Goal: Entertainment & Leisure: Browse casually

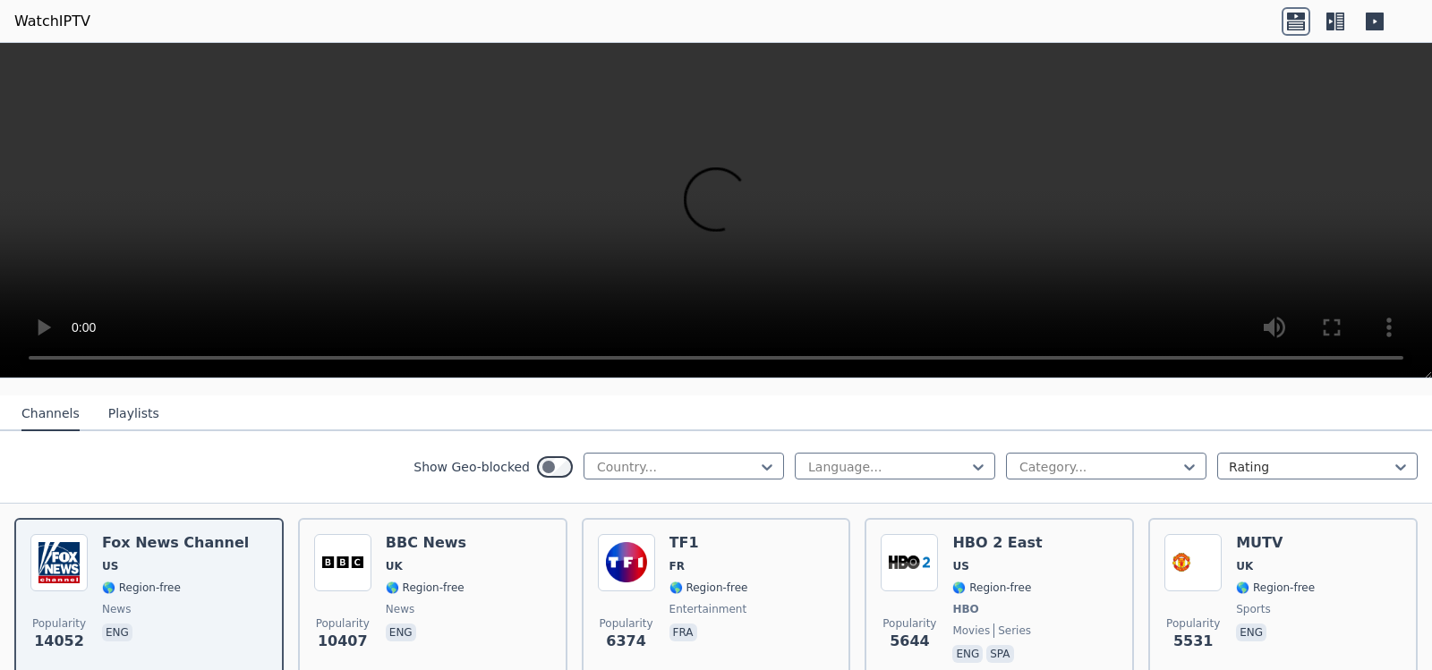
scroll to position [90, 0]
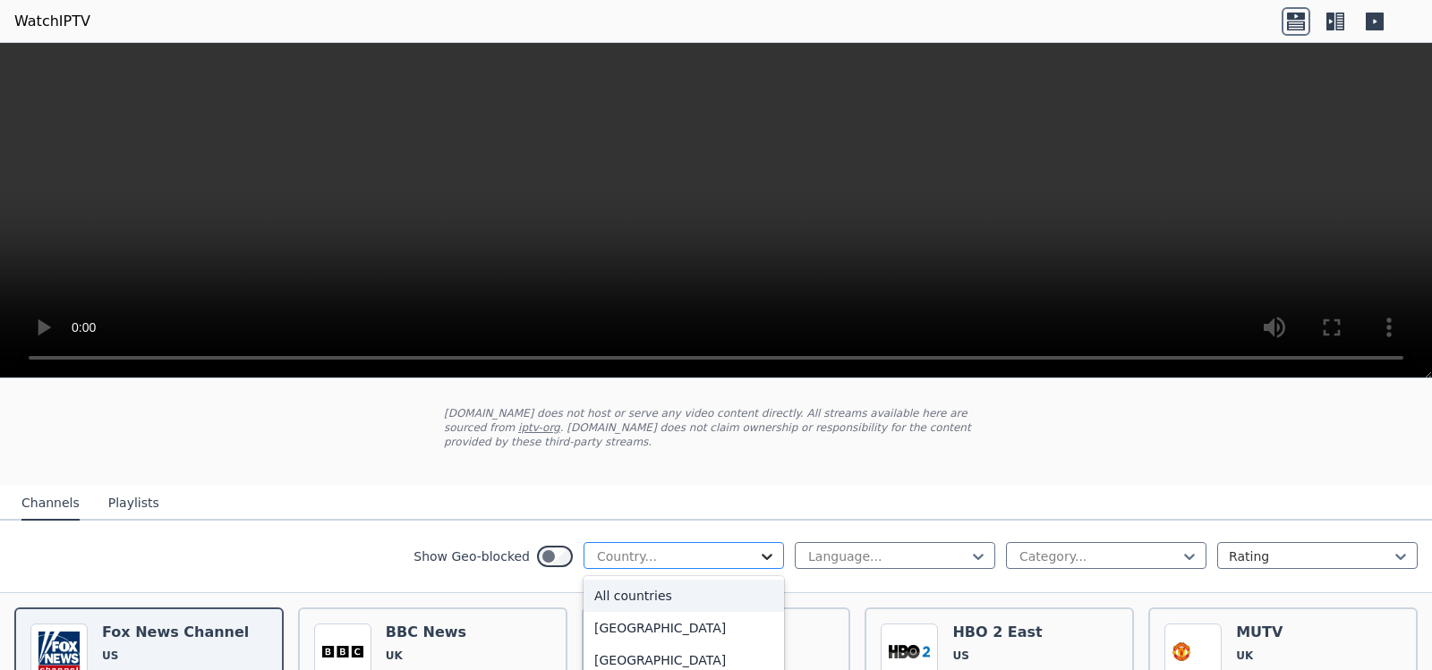
click at [762, 548] on icon at bounding box center [767, 557] width 18 height 18
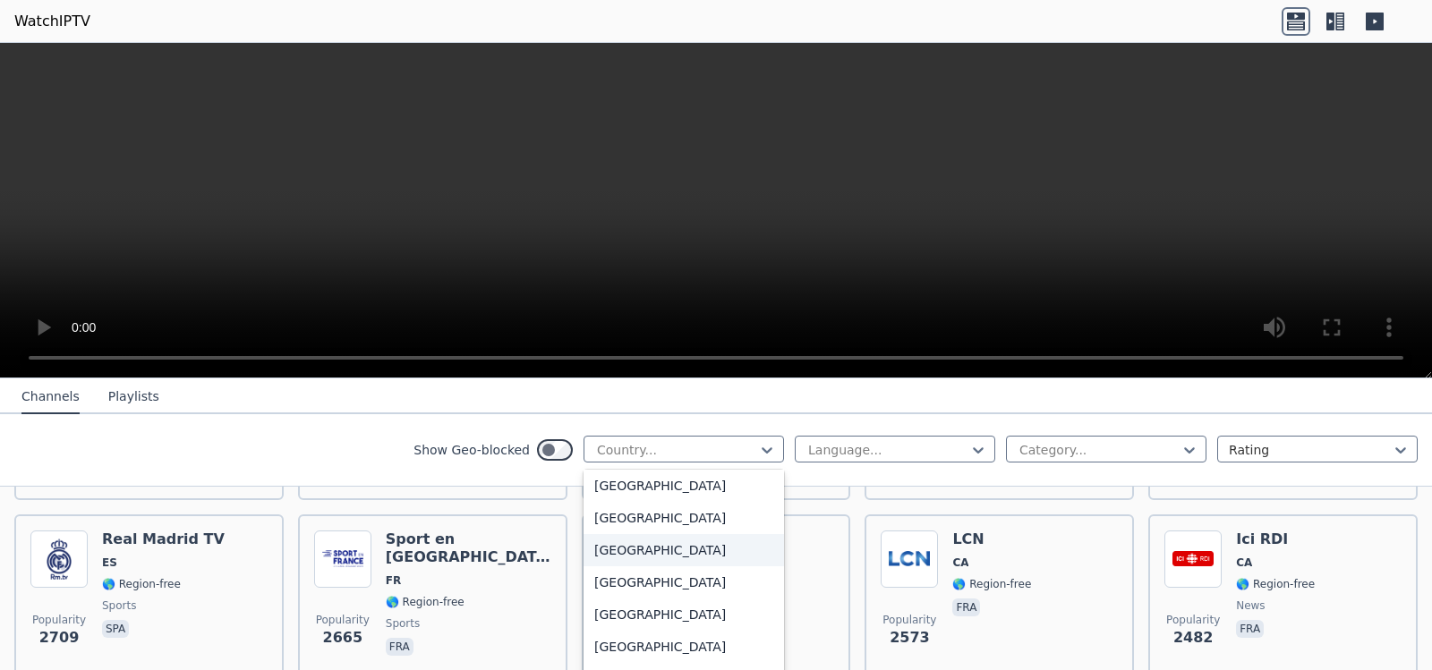
scroll to position [4476, 0]
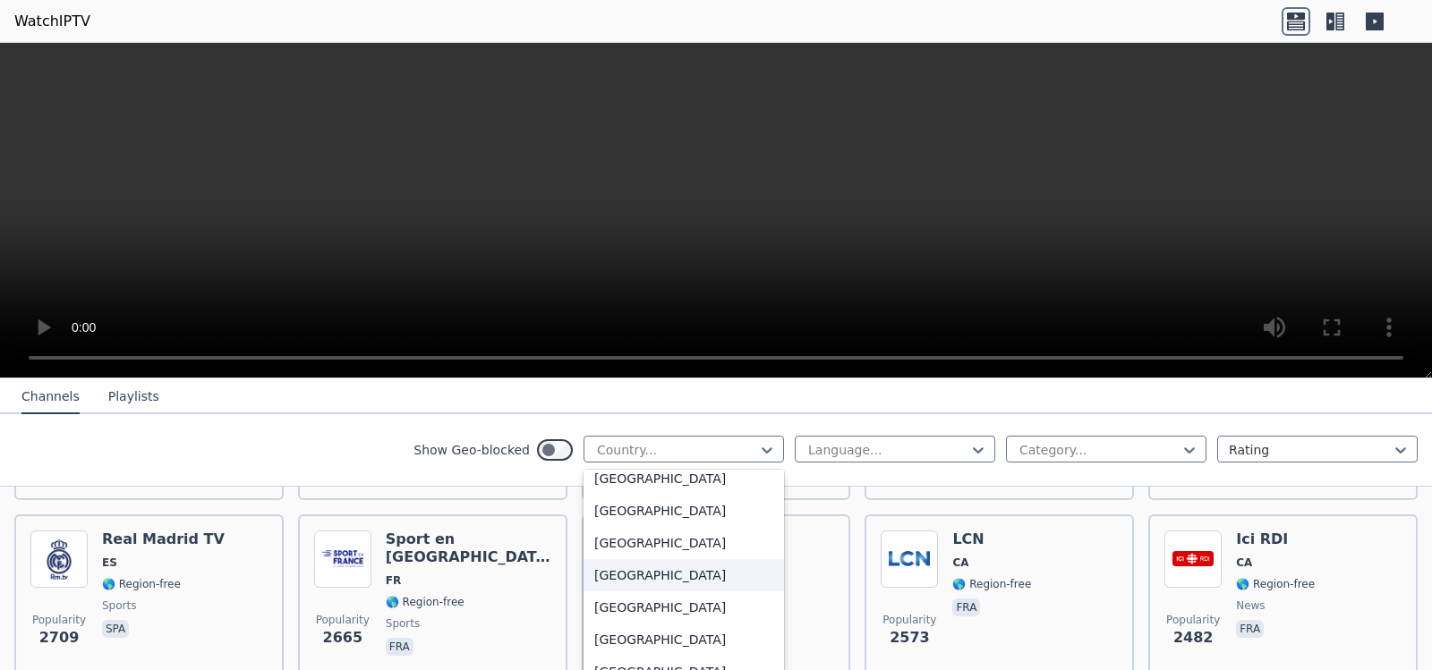
click at [610, 576] on div "[GEOGRAPHIC_DATA]" at bounding box center [684, 575] width 201 height 32
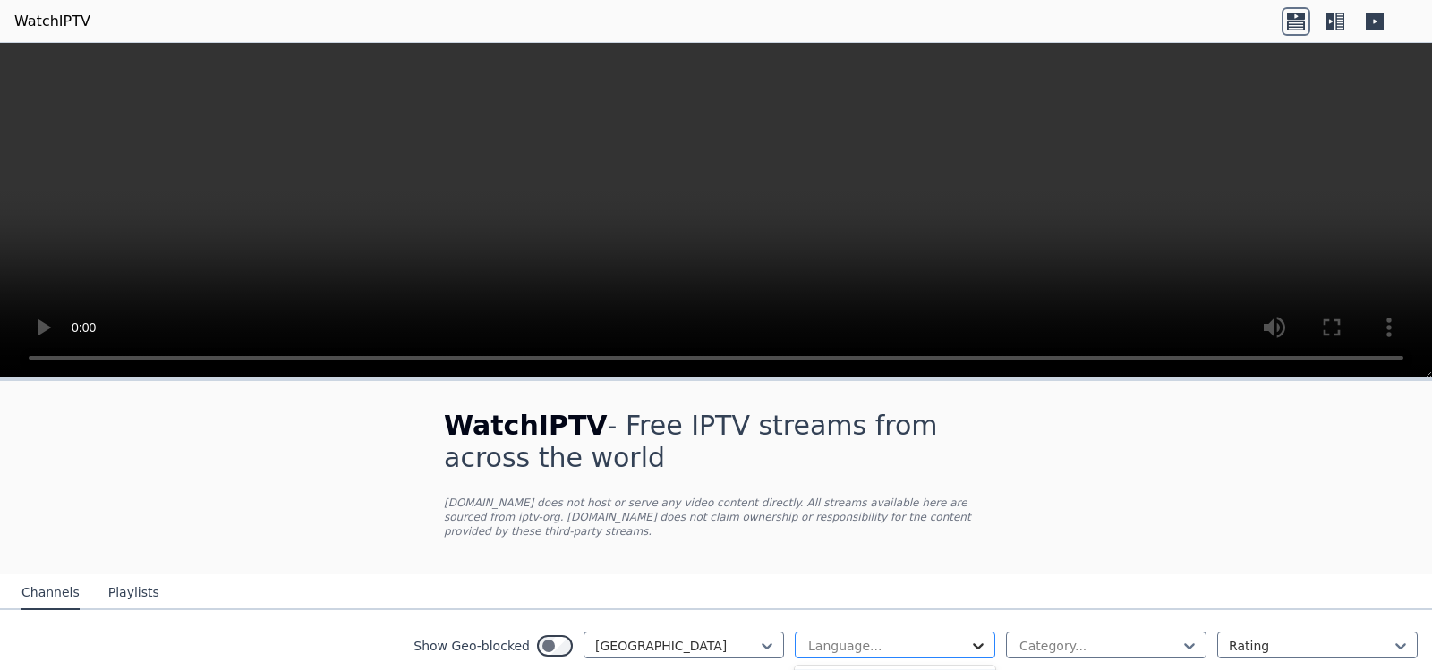
click at [969, 637] on icon at bounding box center [978, 646] width 18 height 18
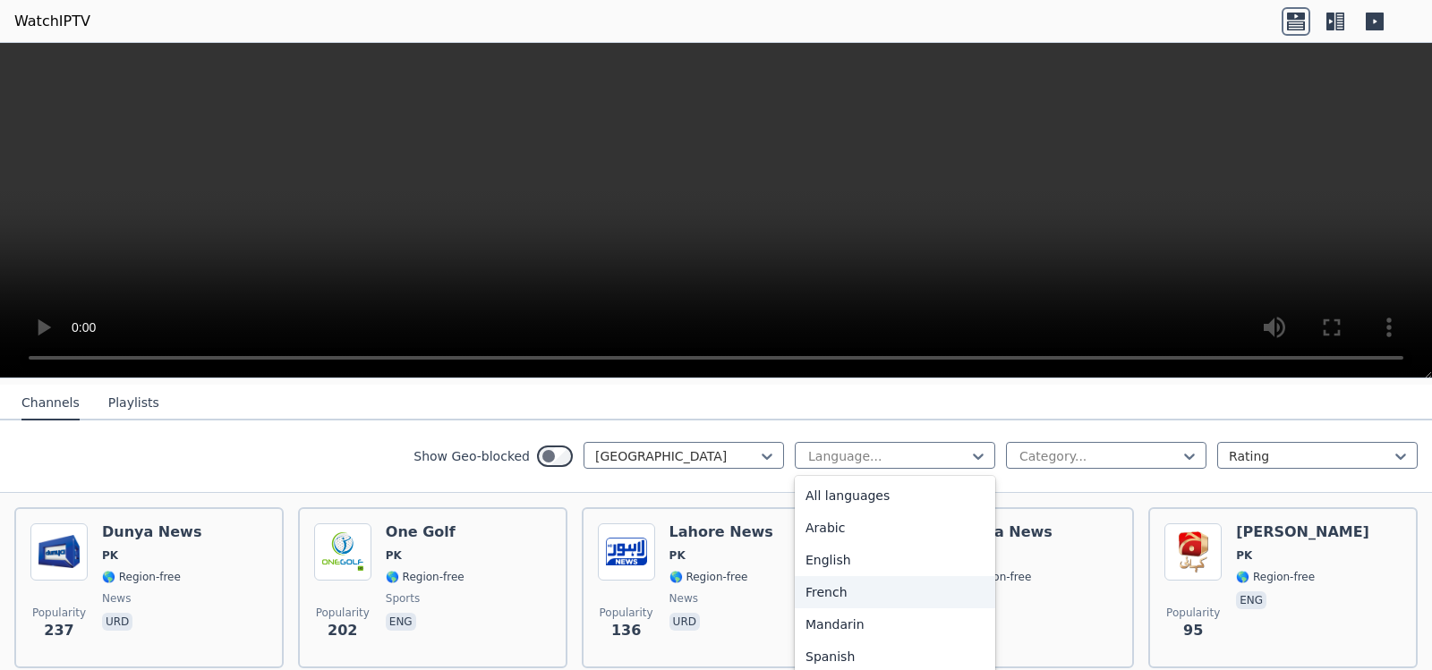
scroll to position [55, 0]
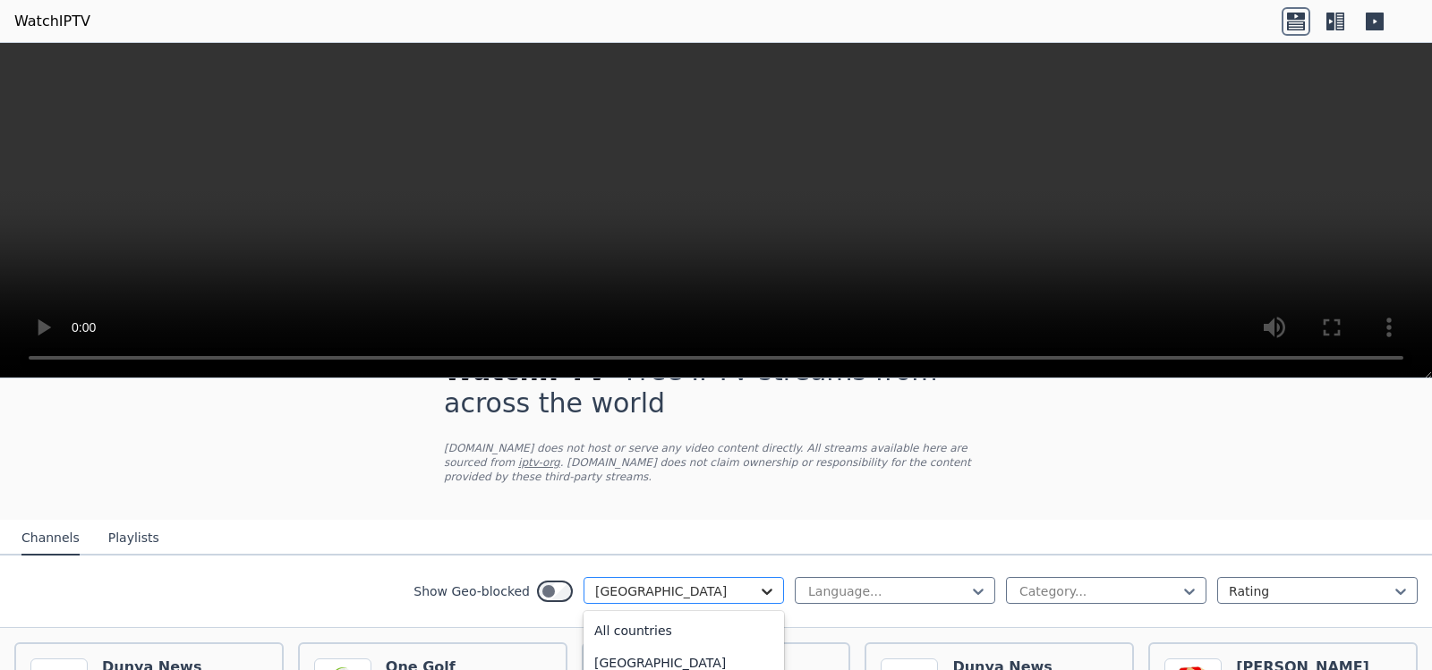
click at [758, 583] on icon at bounding box center [767, 592] width 18 height 18
click at [615, 615] on div "[GEOGRAPHIC_DATA]" at bounding box center [684, 631] width 201 height 32
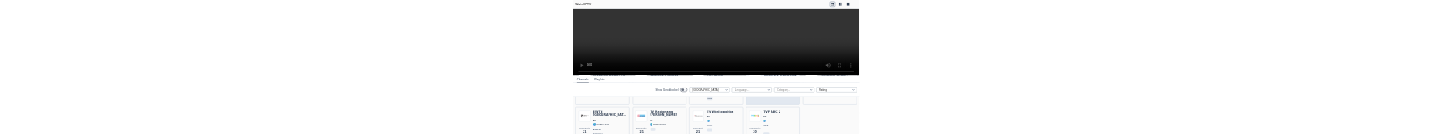
scroll to position [1323, 0]
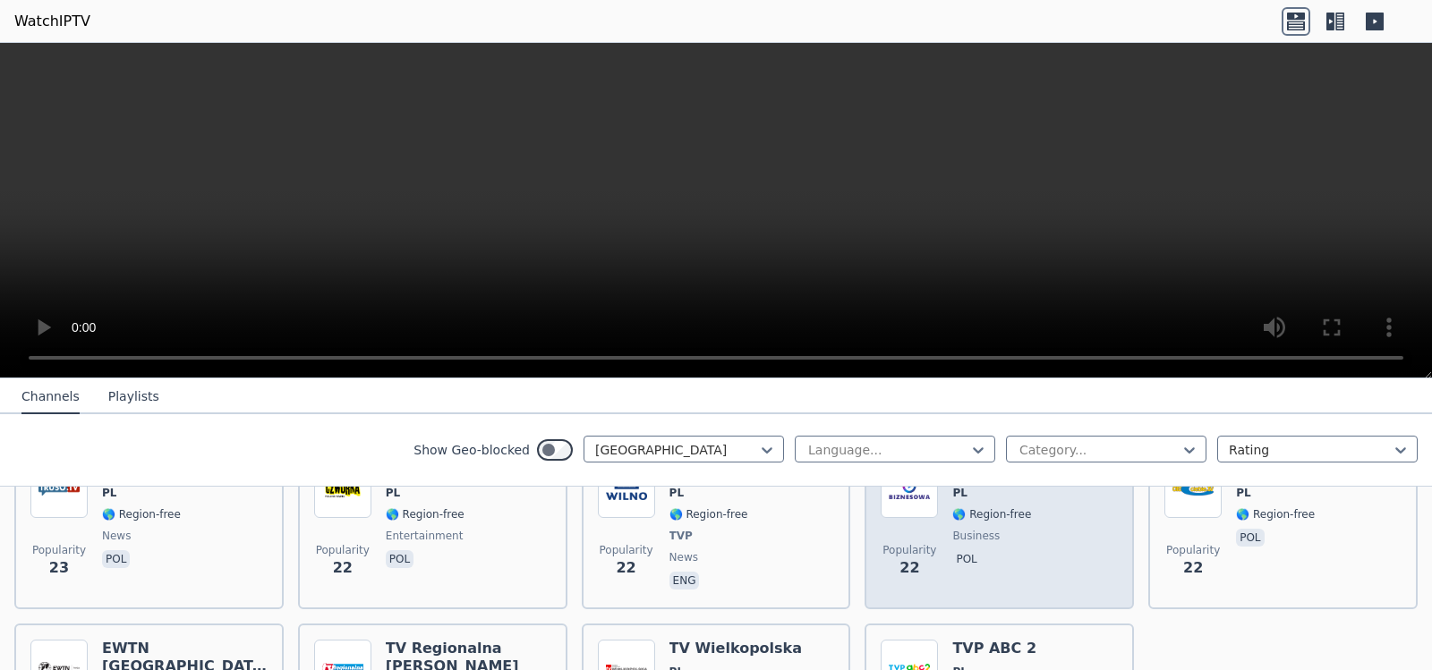
click at [1059, 529] on span "business" at bounding box center [1034, 536] width 164 height 14
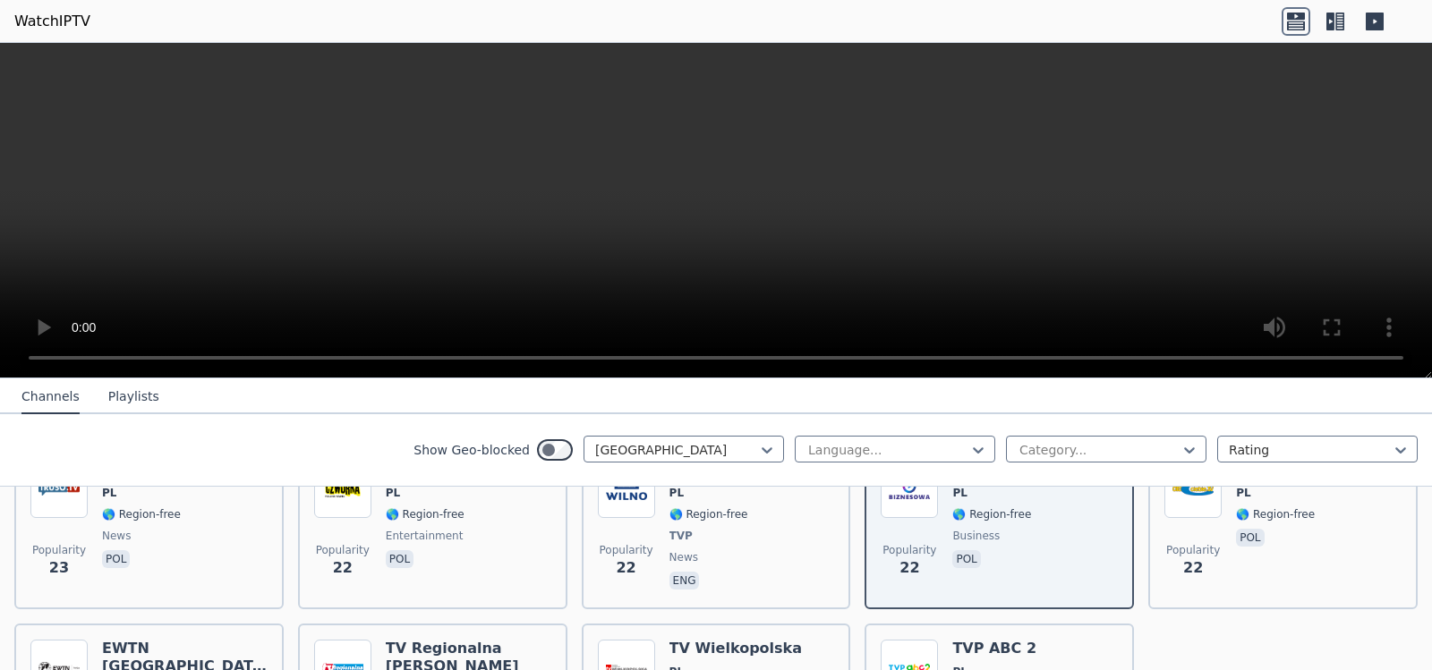
drag, startPoint x: 842, startPoint y: 266, endPoint x: 452, endPoint y: 69, distance: 437.1
drag, startPoint x: 452, startPoint y: 69, endPoint x: 1294, endPoint y: 162, distance: 847.4
click at [1294, 162] on video at bounding box center [716, 211] width 1432 height 336
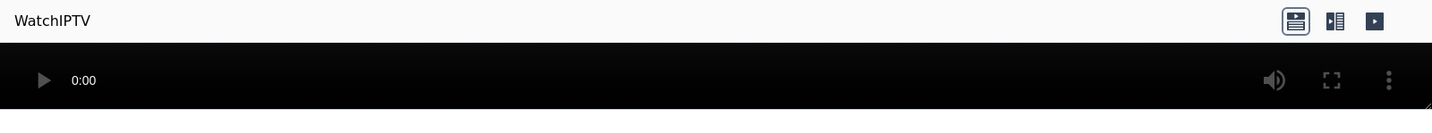
scroll to position [1218, 0]
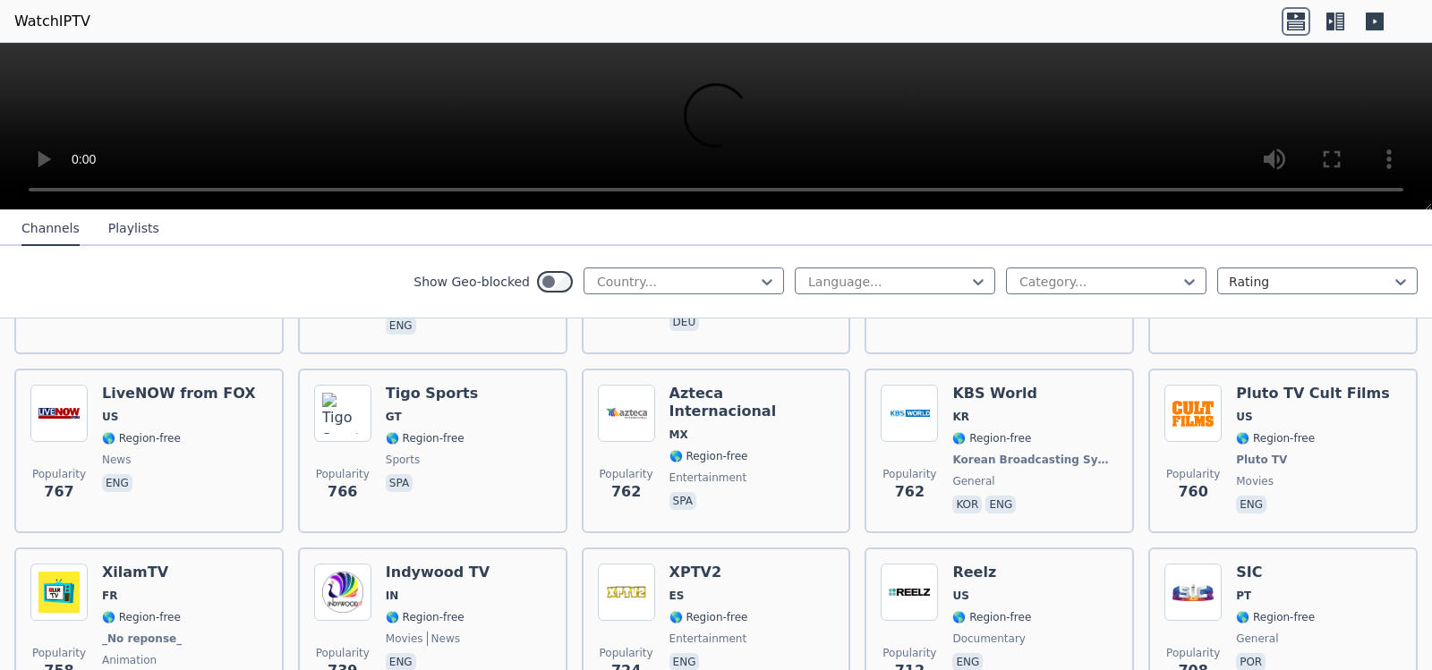
scroll to position [3222, 0]
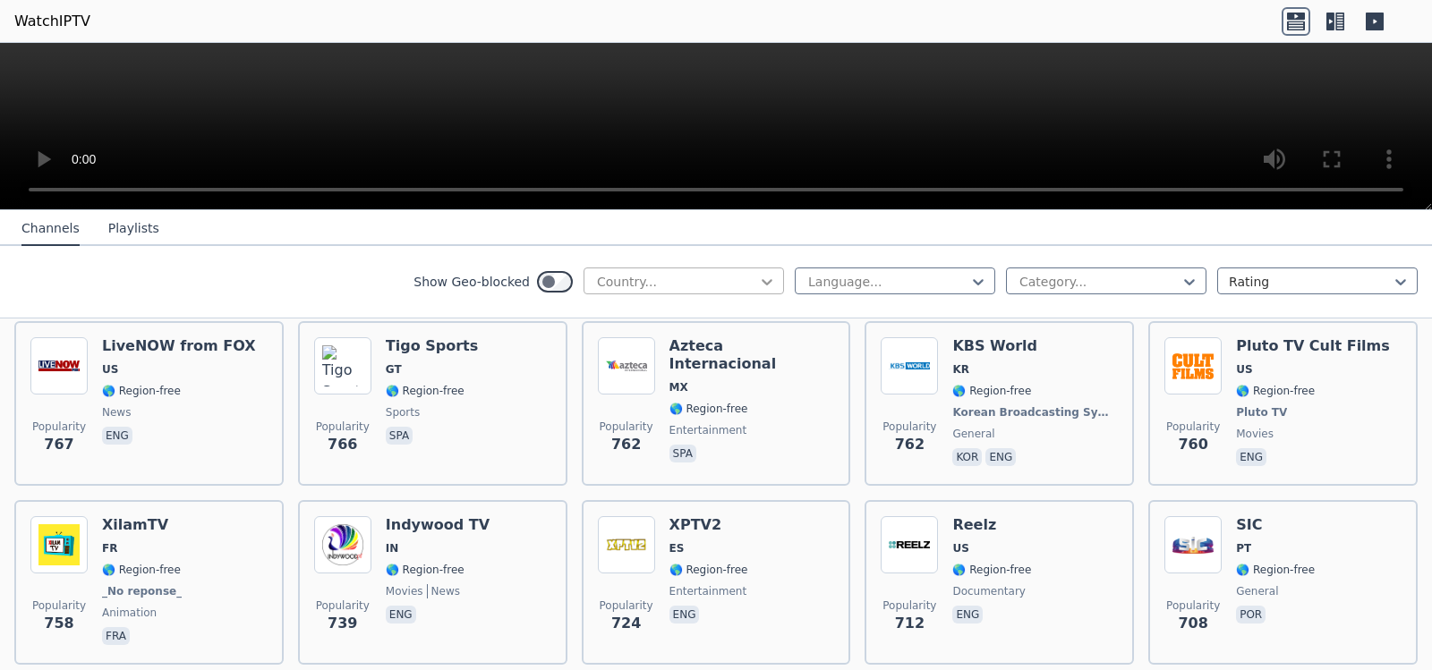
click at [758, 133] on icon at bounding box center [767, 282] width 18 height 18
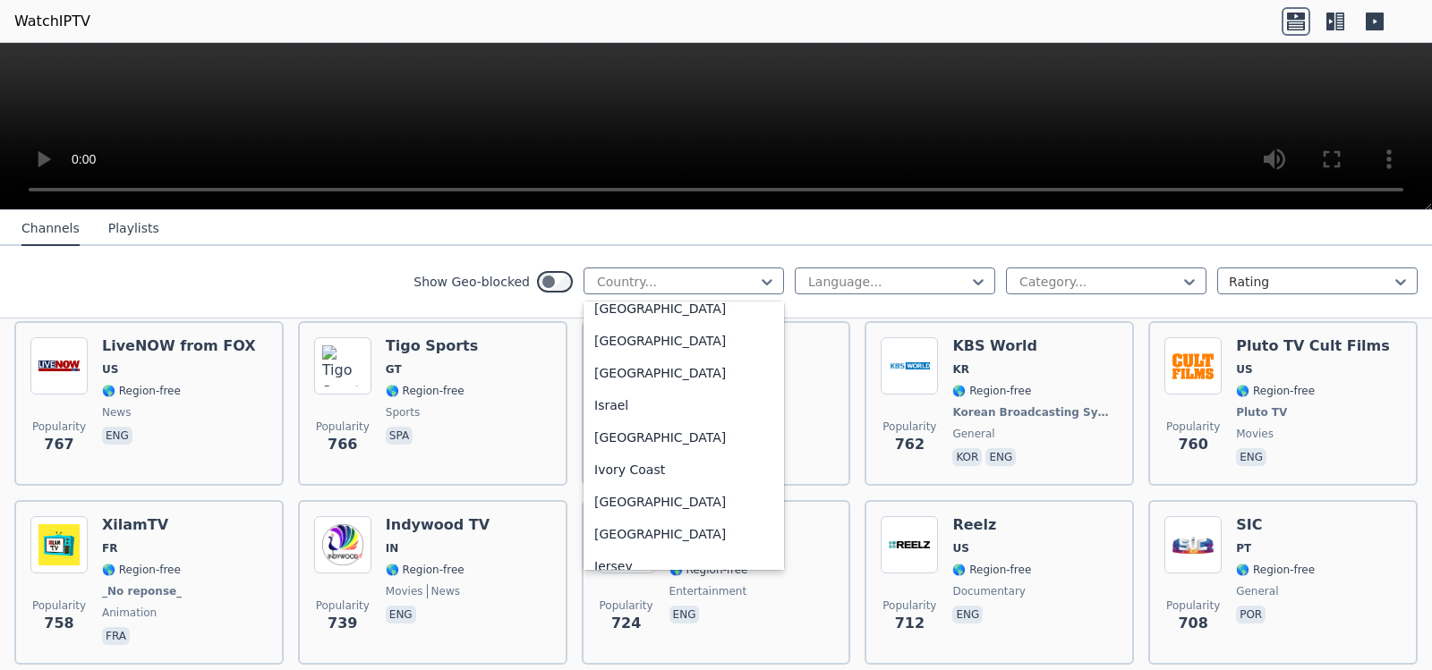
scroll to position [3340, 0]
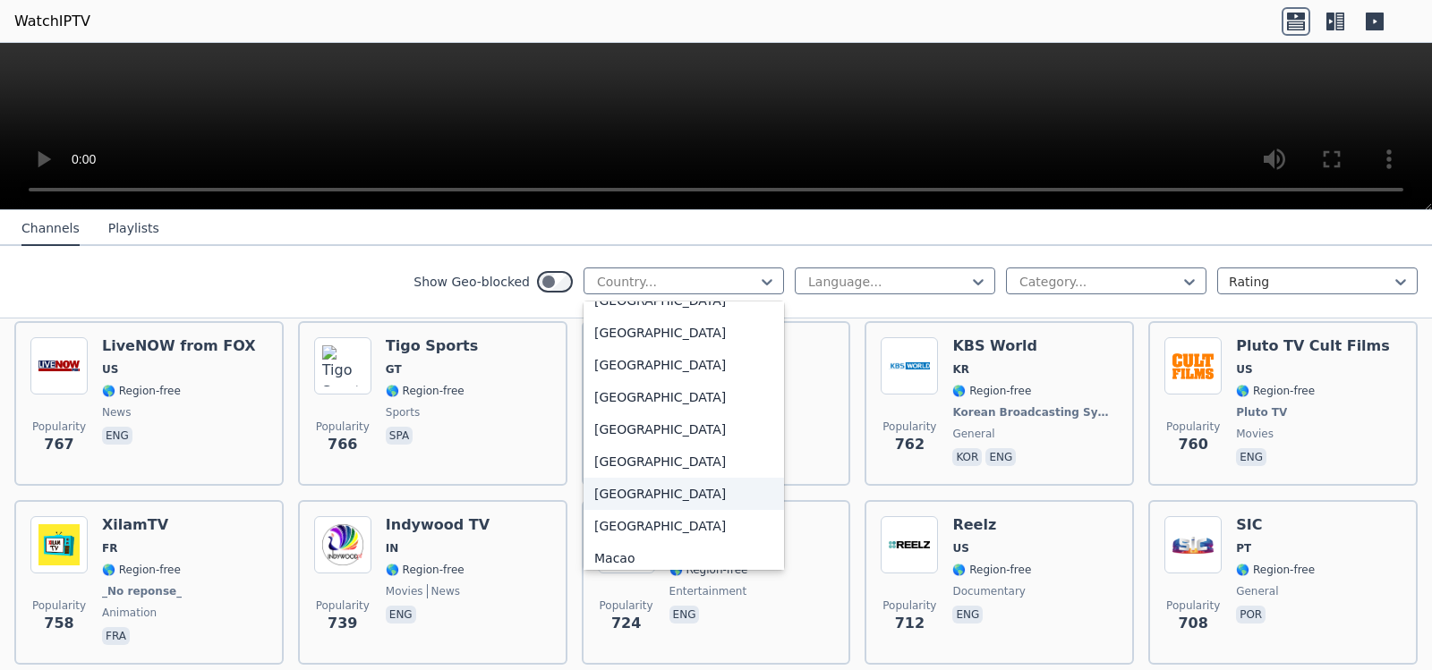
click at [610, 133] on div "[GEOGRAPHIC_DATA]" at bounding box center [684, 494] width 201 height 32
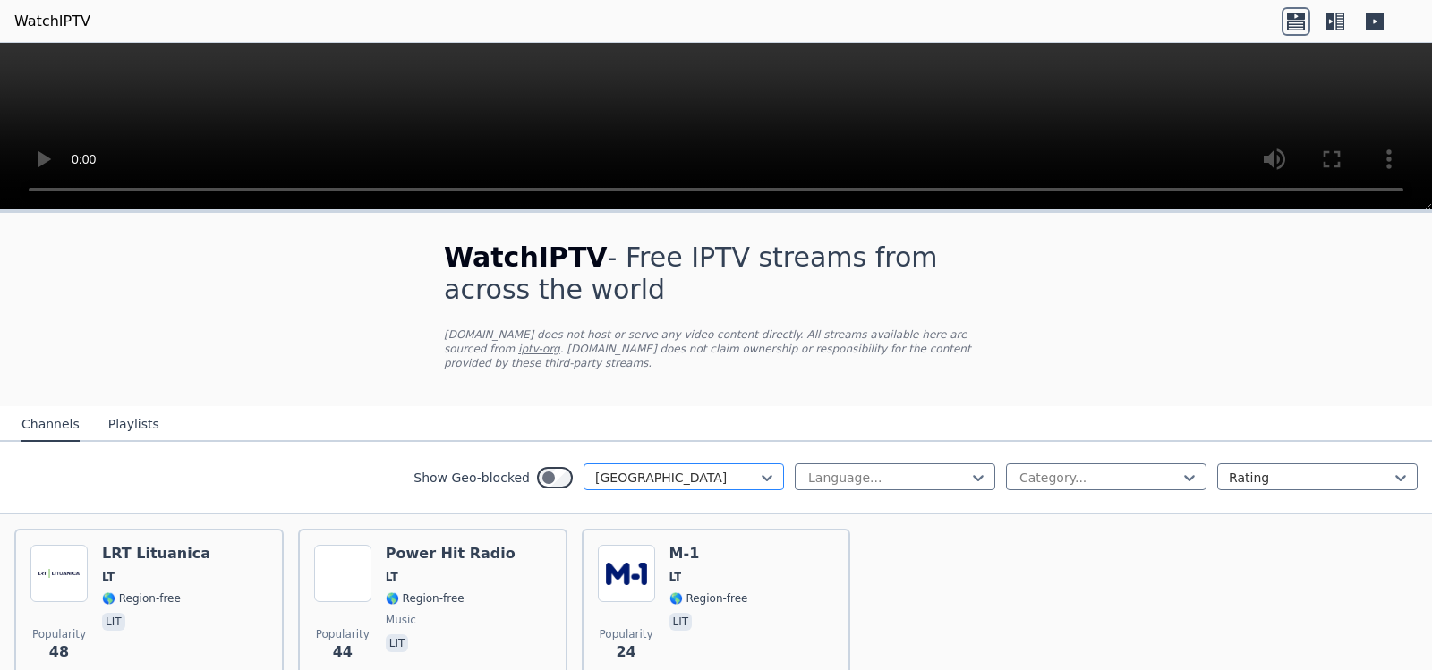
scroll to position [81, 0]
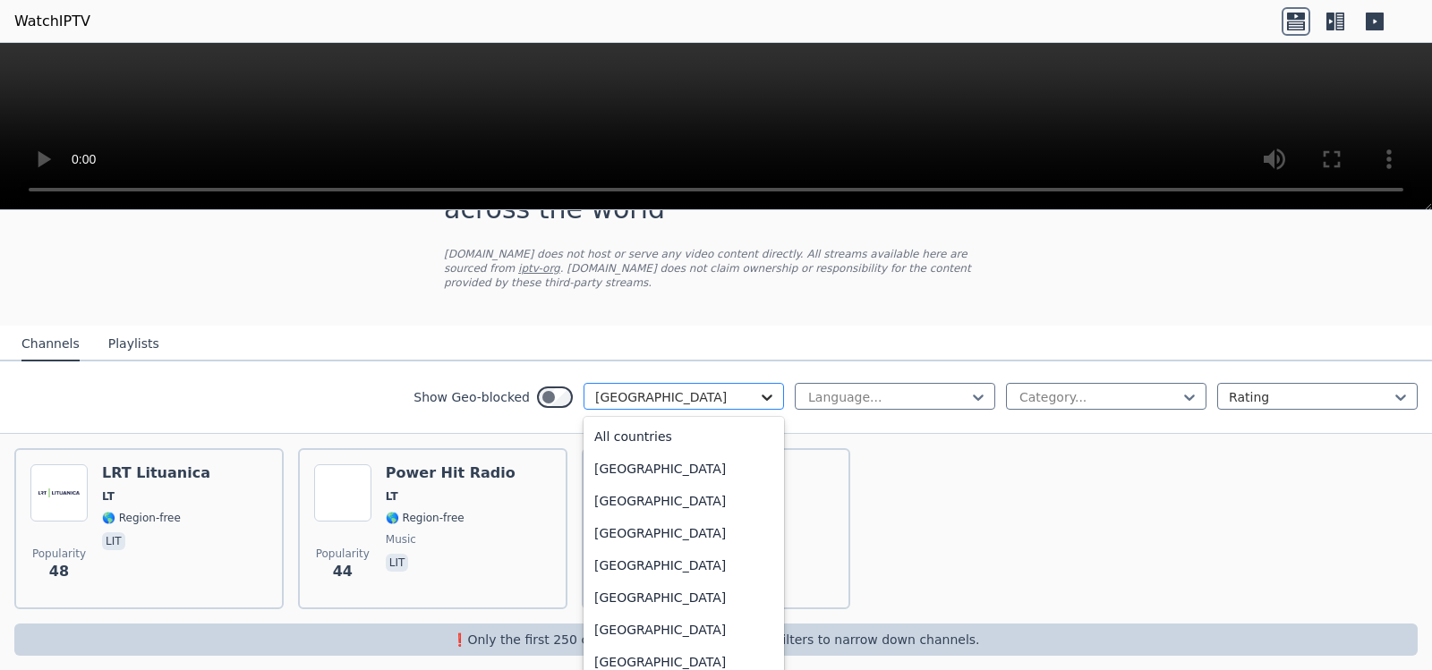
click at [761, 133] on icon at bounding box center [767, 397] width 18 height 18
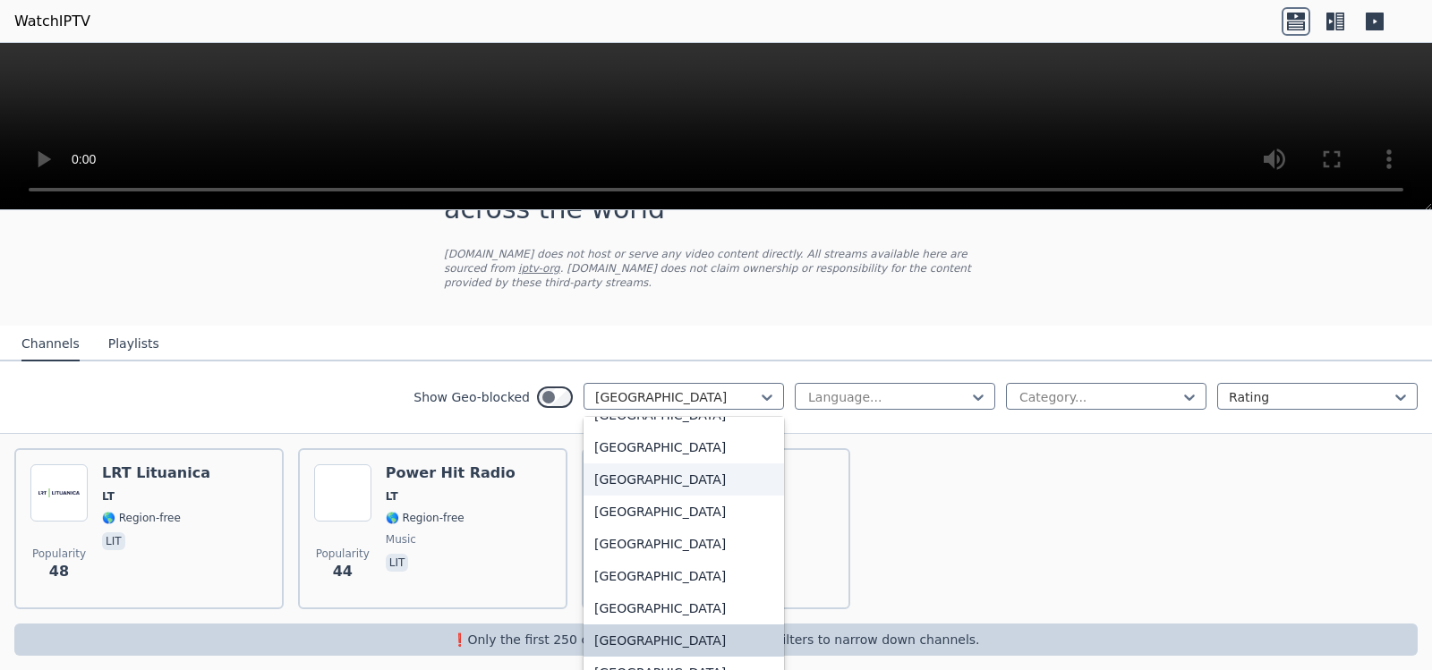
click at [611, 133] on div "[GEOGRAPHIC_DATA]" at bounding box center [684, 480] width 201 height 32
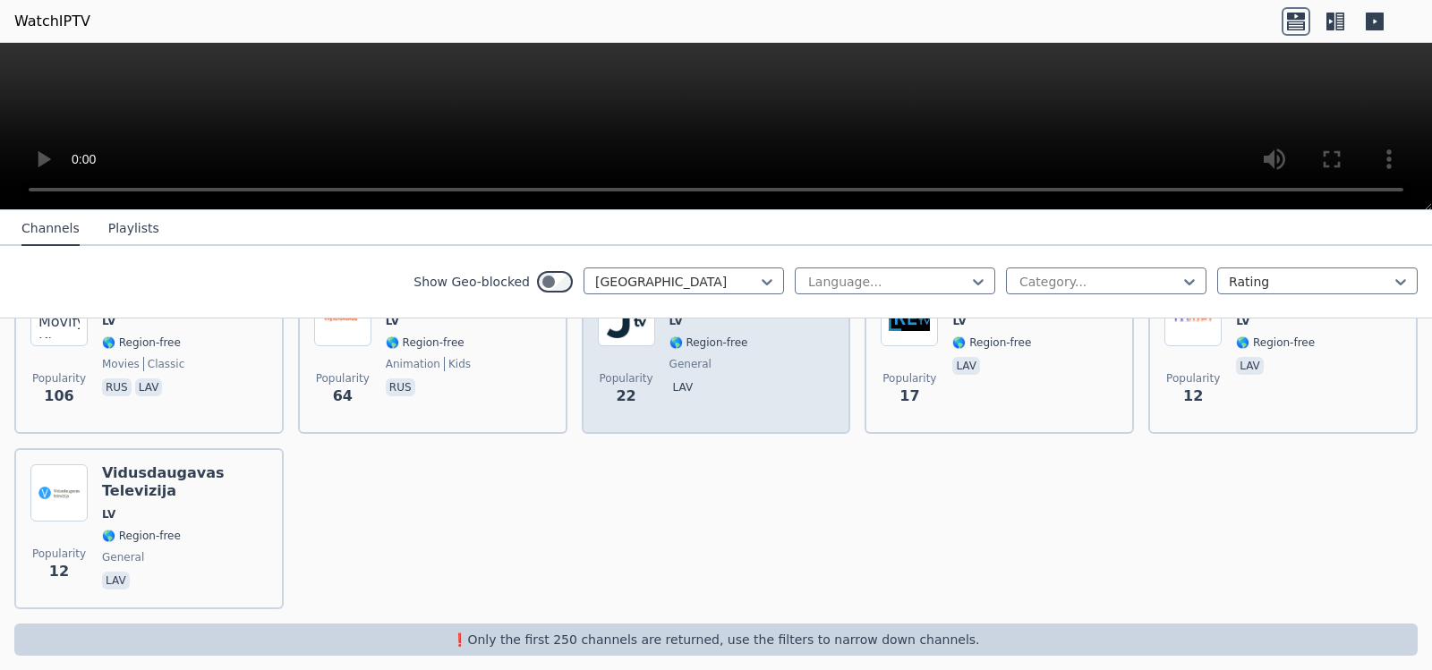
scroll to position [166, 0]
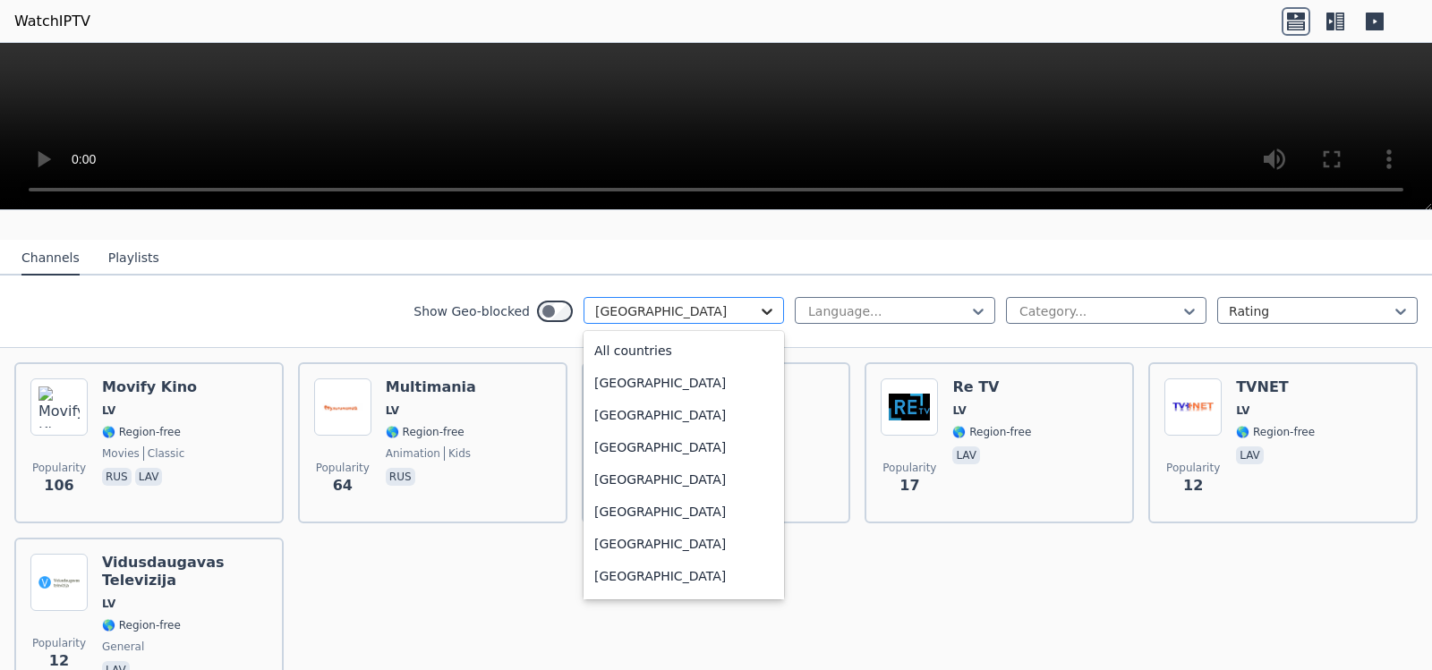
click at [758, 133] on icon at bounding box center [767, 312] width 18 height 18
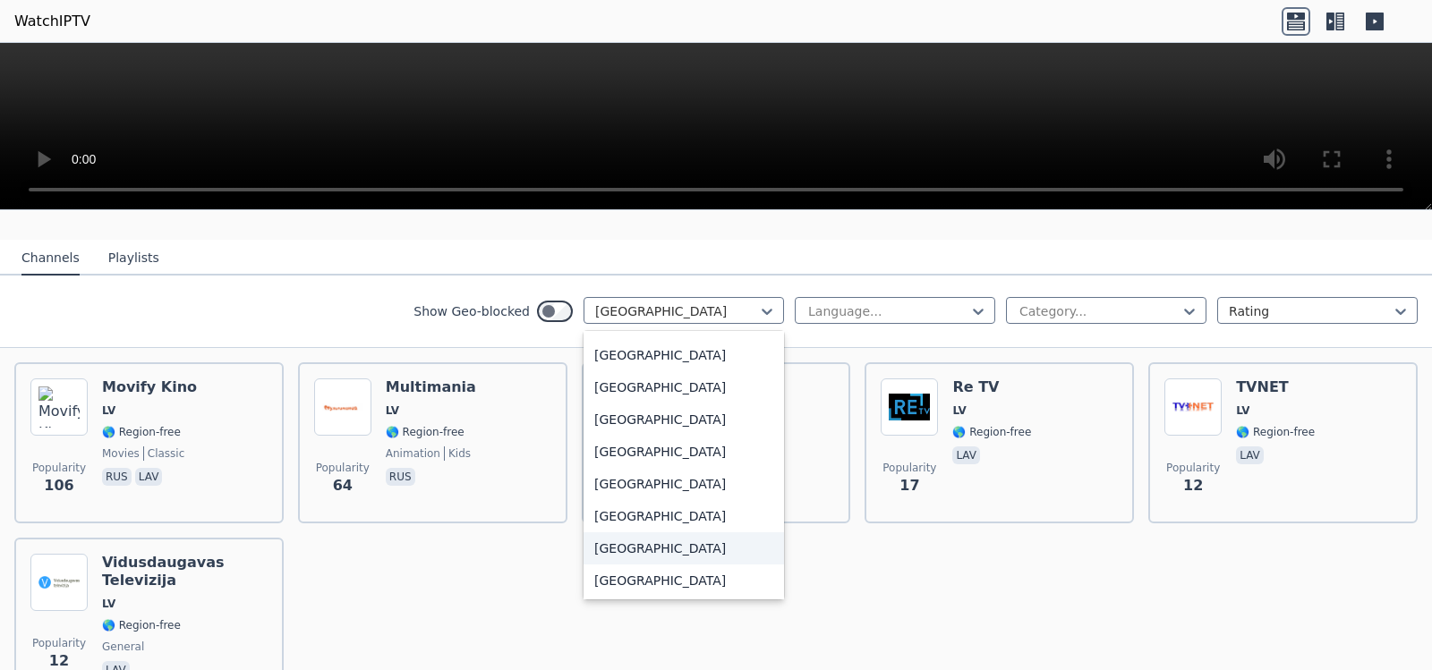
click at [627, 133] on div "[GEOGRAPHIC_DATA]" at bounding box center [684, 549] width 201 height 32
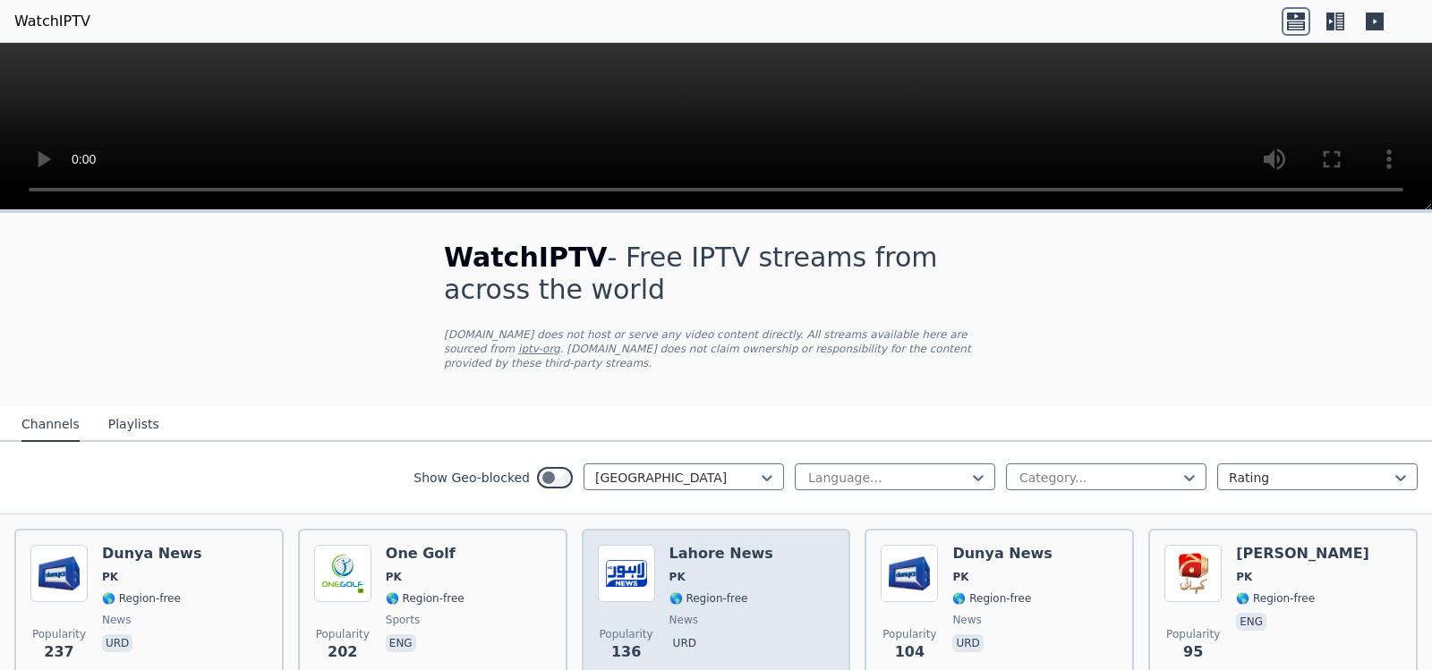
click at [691, 133] on span "🌎 Region-free" at bounding box center [709, 599] width 79 height 14
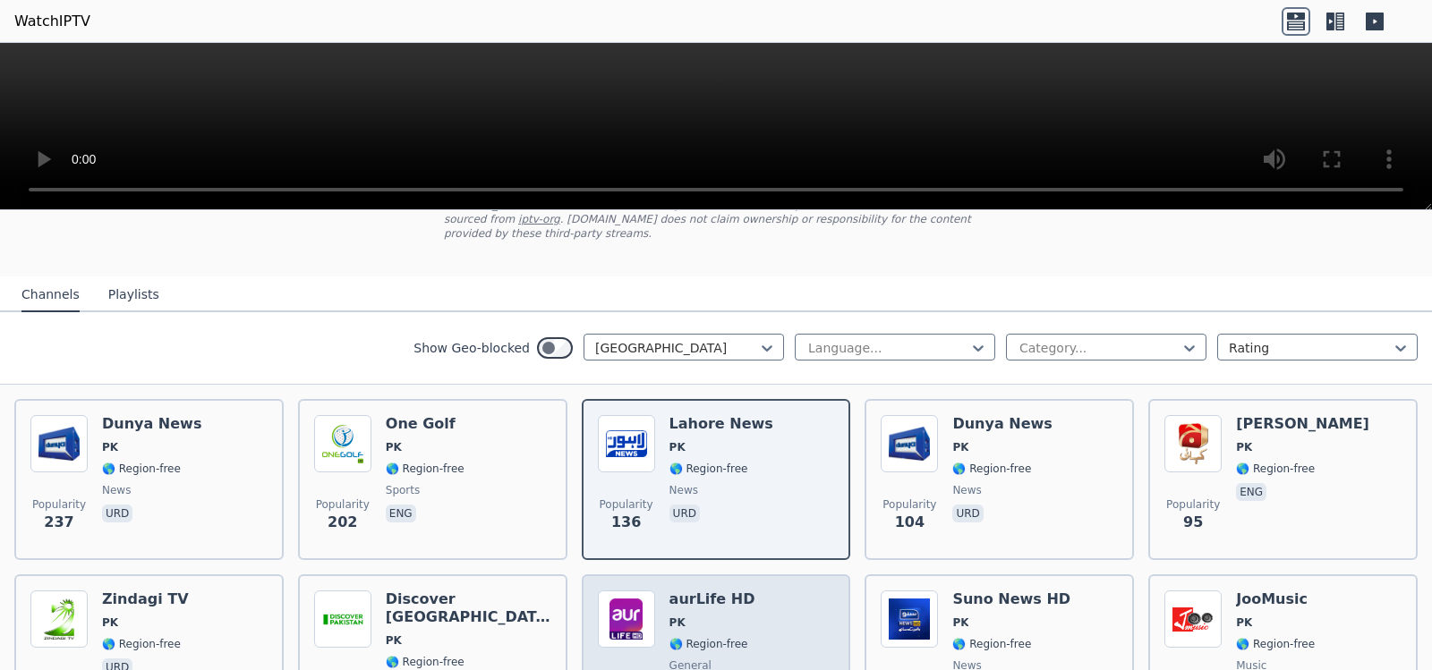
scroll to position [90, 0]
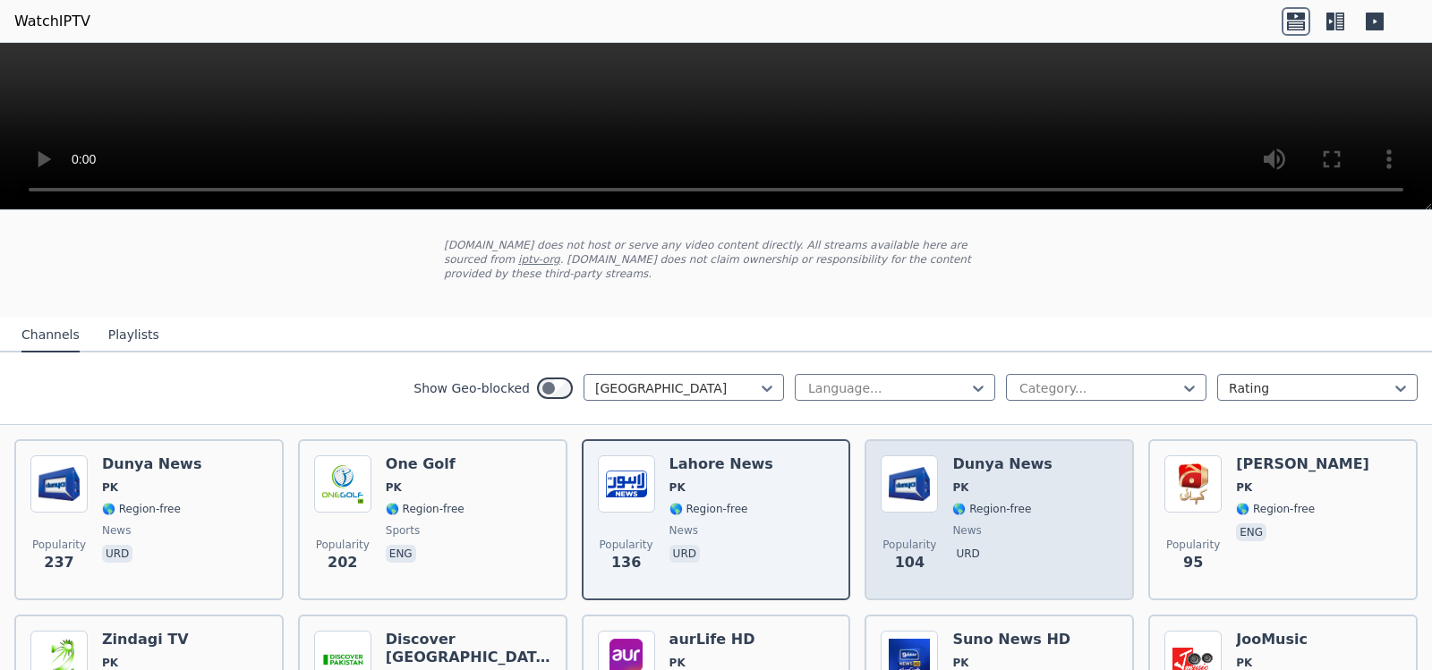
click at [1022, 133] on div "Dunya News PK 🌎 Region-free news urd" at bounding box center [1001, 520] width 99 height 129
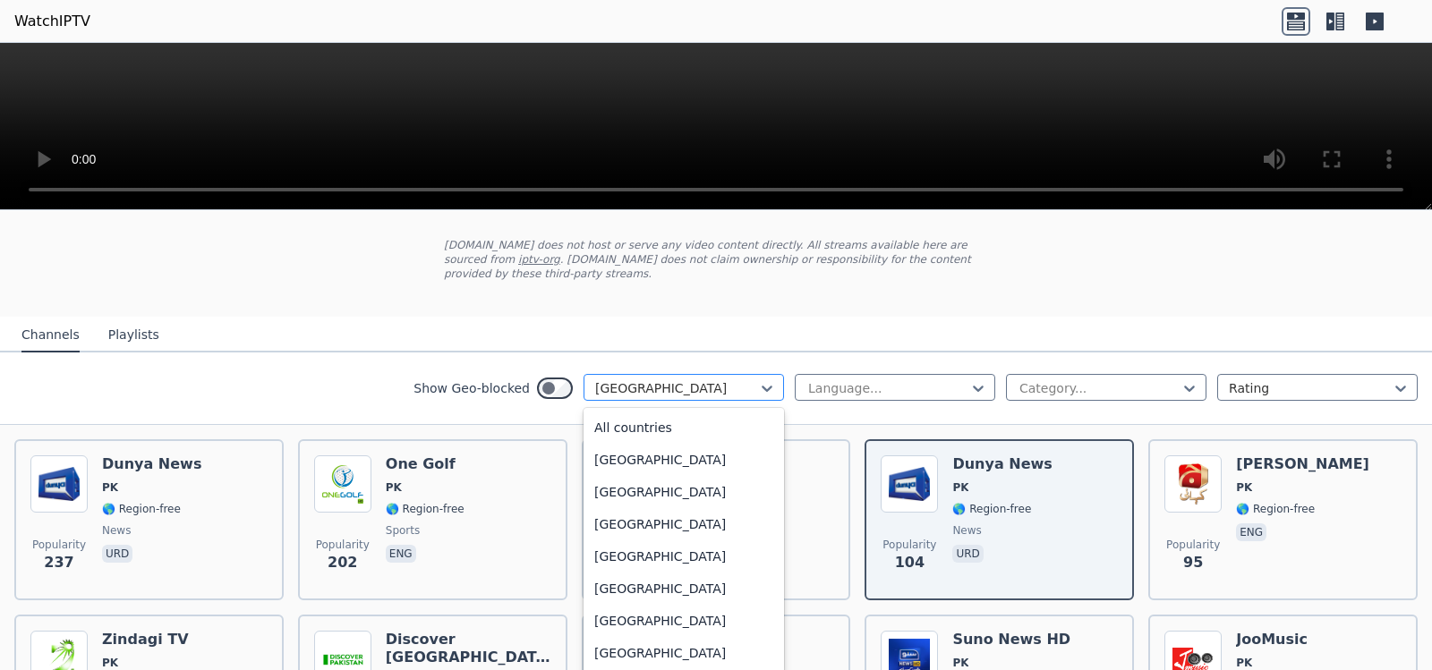
click at [763, 133] on div "[GEOGRAPHIC_DATA]" at bounding box center [684, 387] width 201 height 27
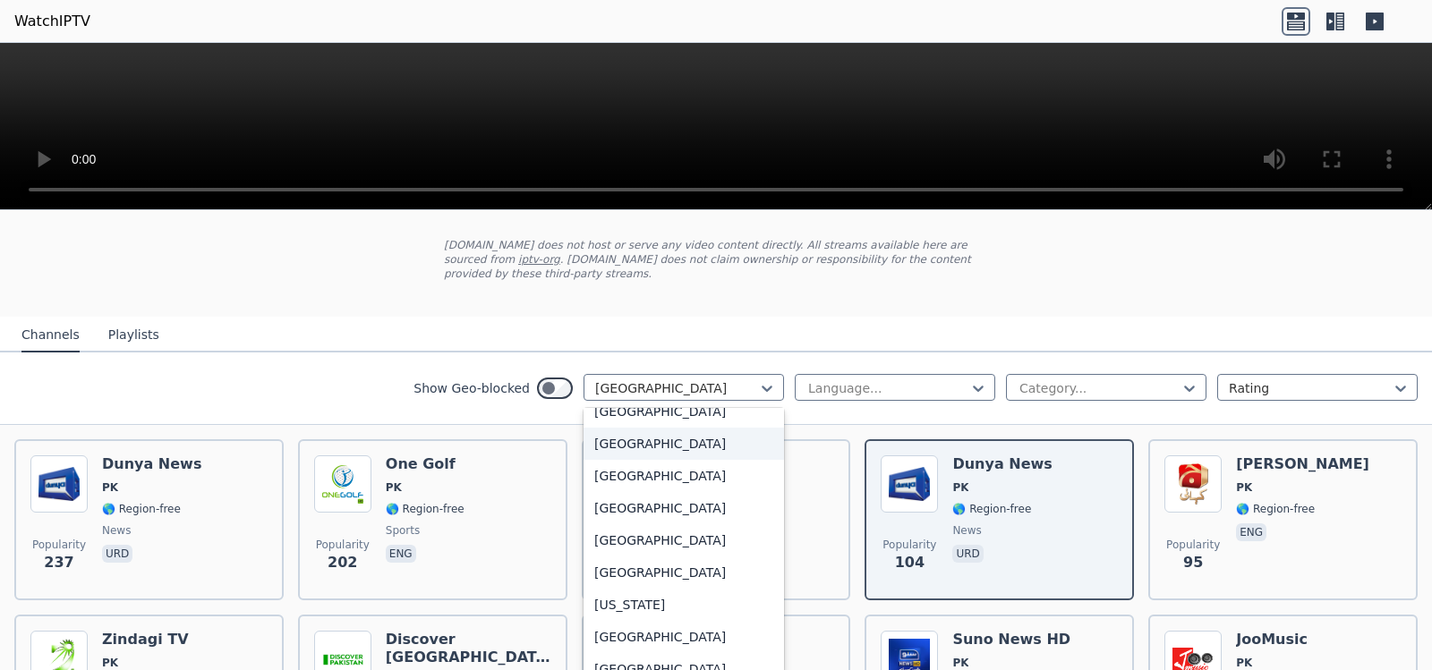
scroll to position [4698, 0]
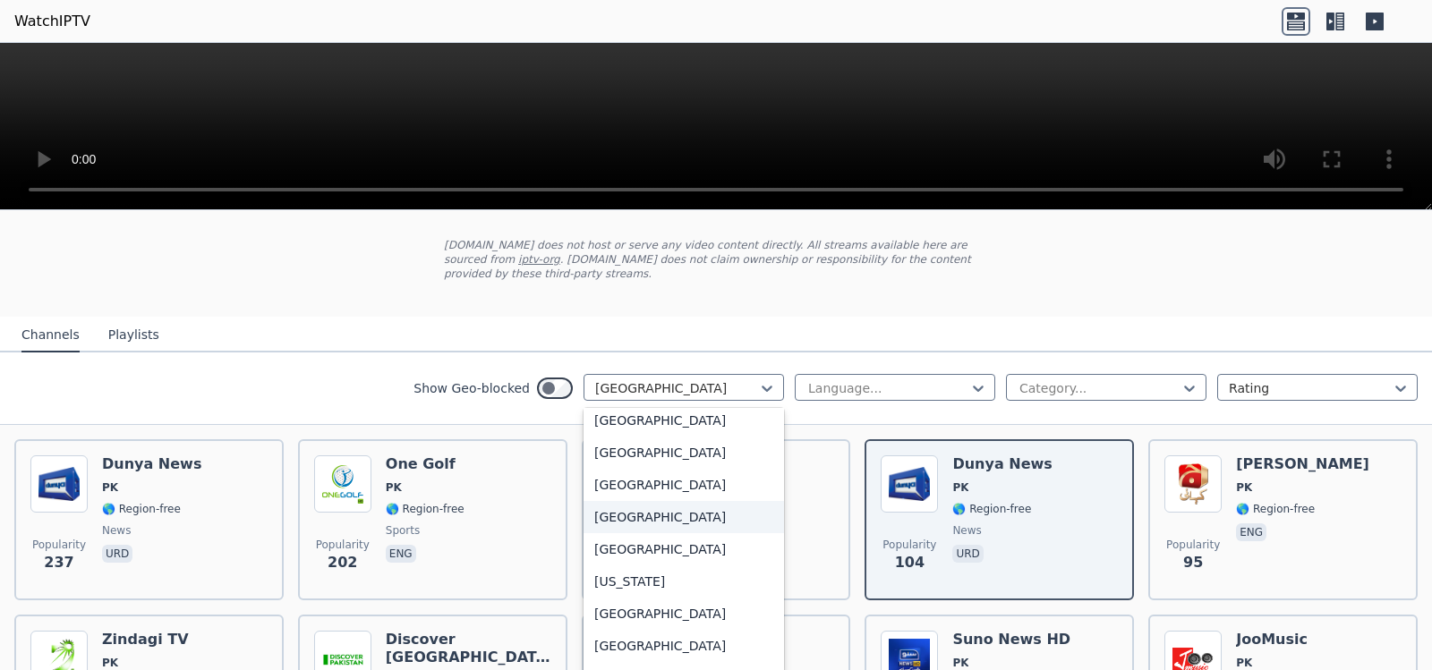
click at [584, 133] on div "[GEOGRAPHIC_DATA]" at bounding box center [684, 517] width 201 height 32
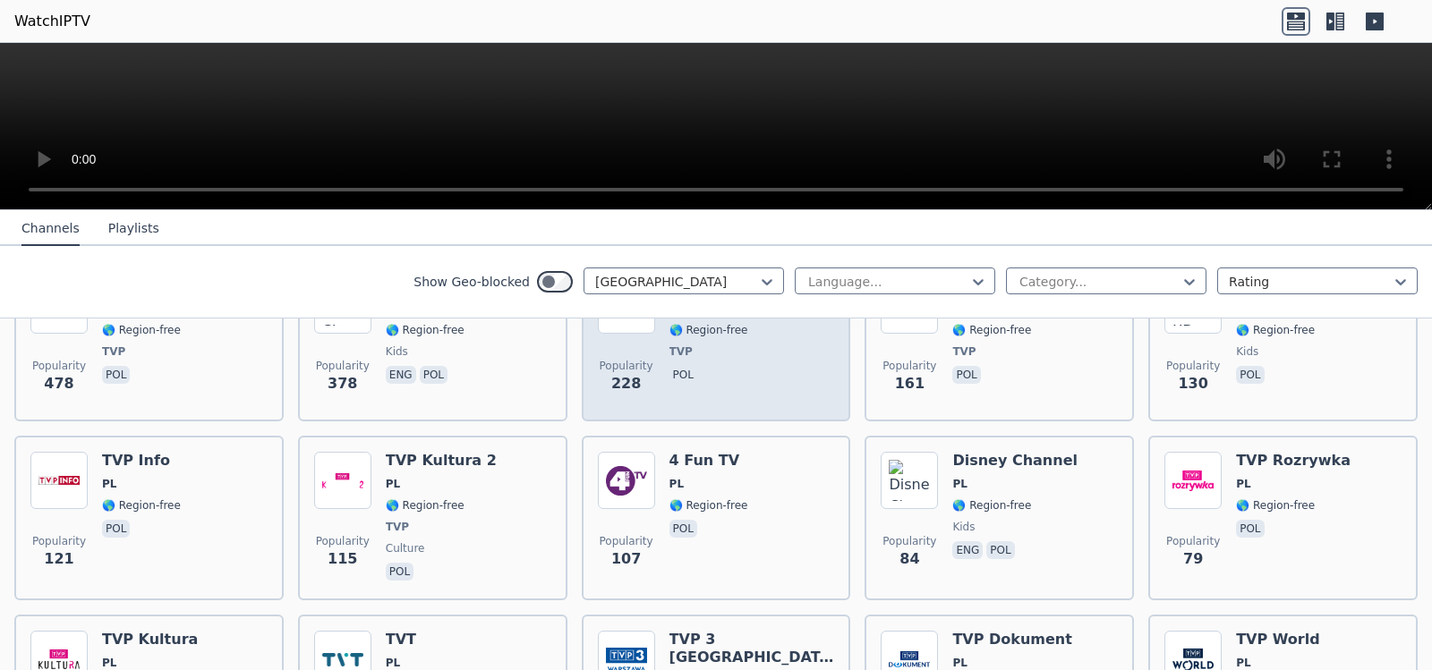
scroll to position [358, 0]
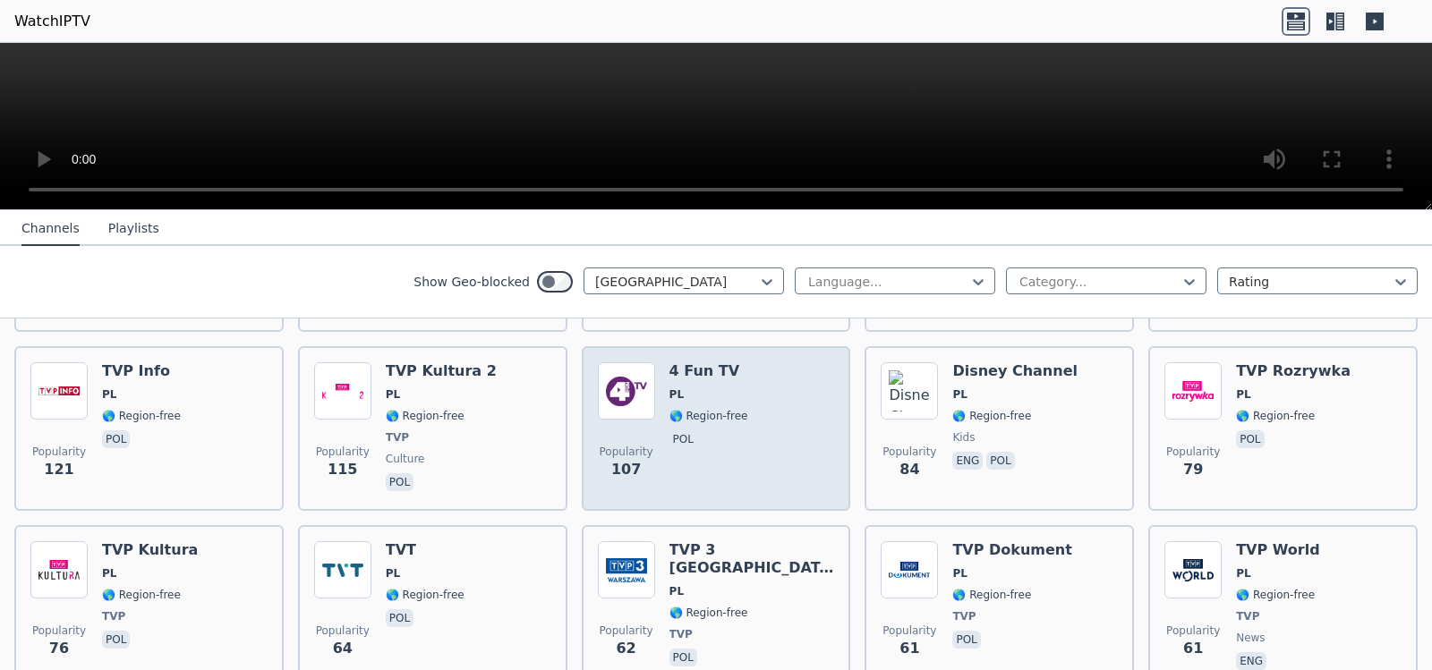
click at [747, 133] on div "Popularity 107 4 Fun TV PL 🌎 Region-free pol" at bounding box center [716, 429] width 237 height 132
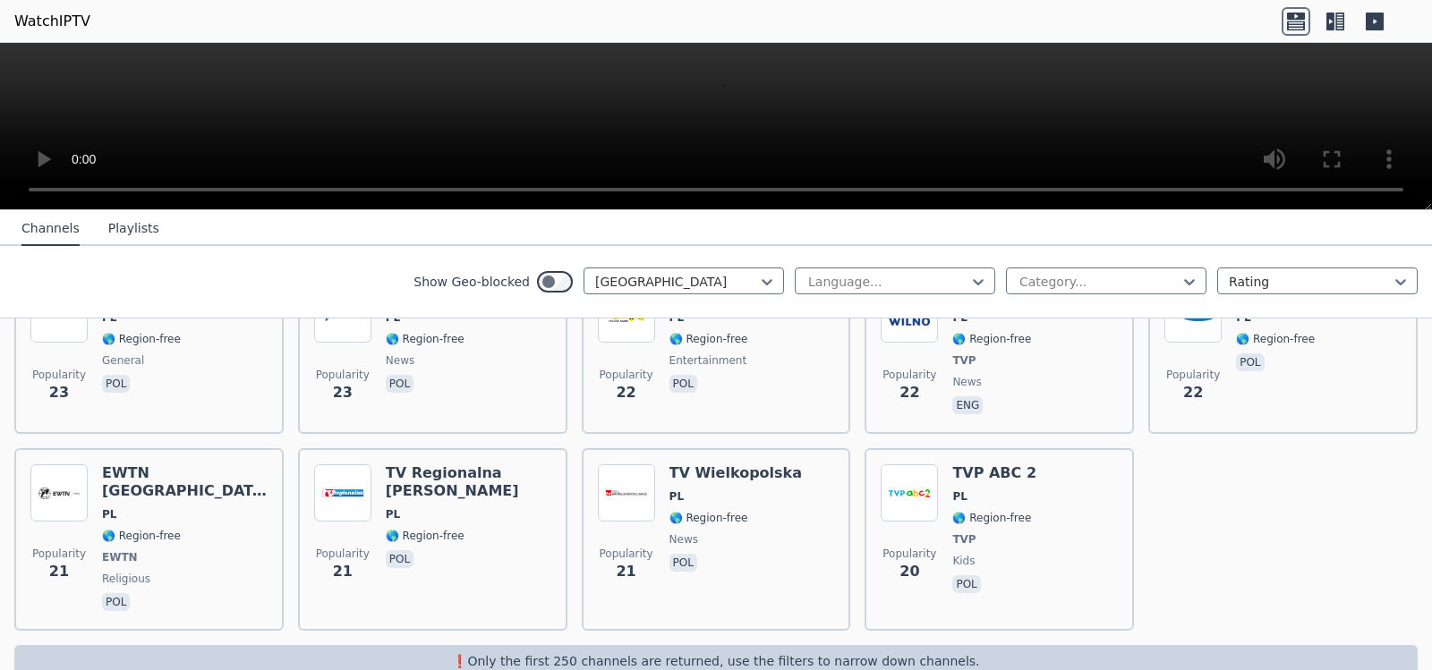
scroll to position [1334, 0]
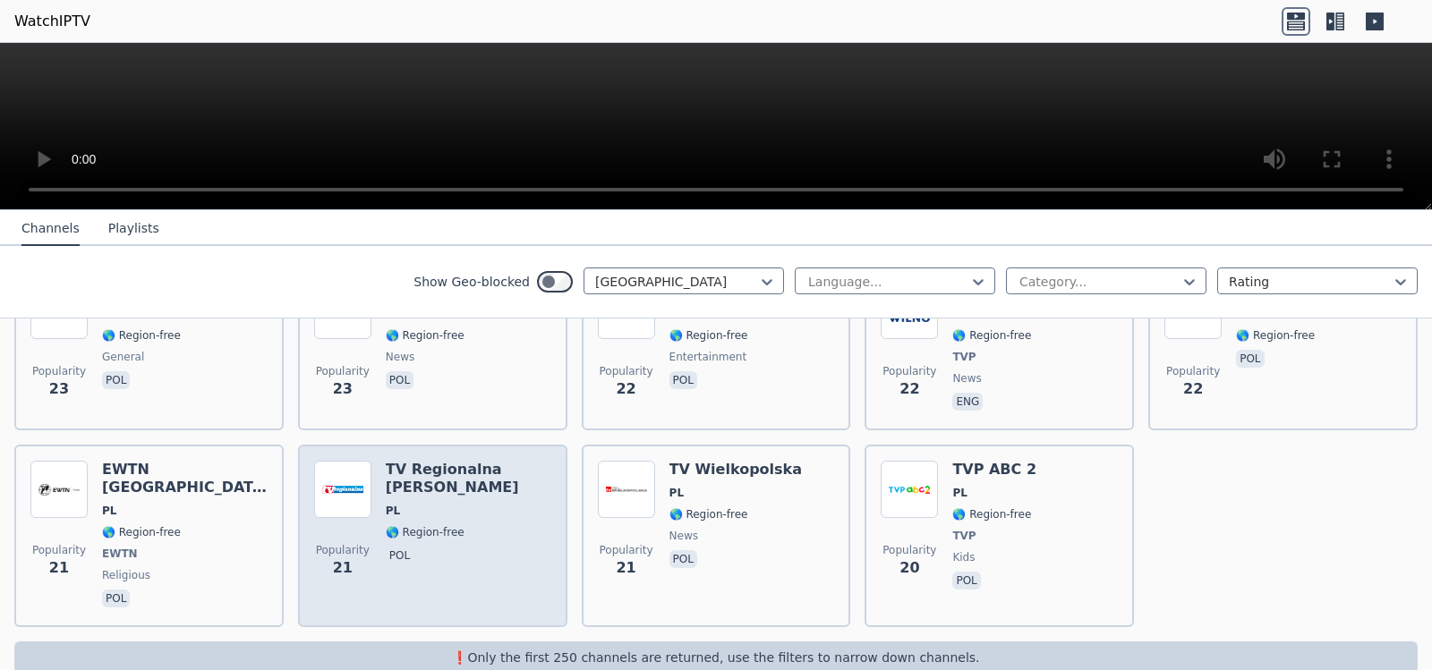
click at [474, 133] on span "pol" at bounding box center [469, 557] width 166 height 21
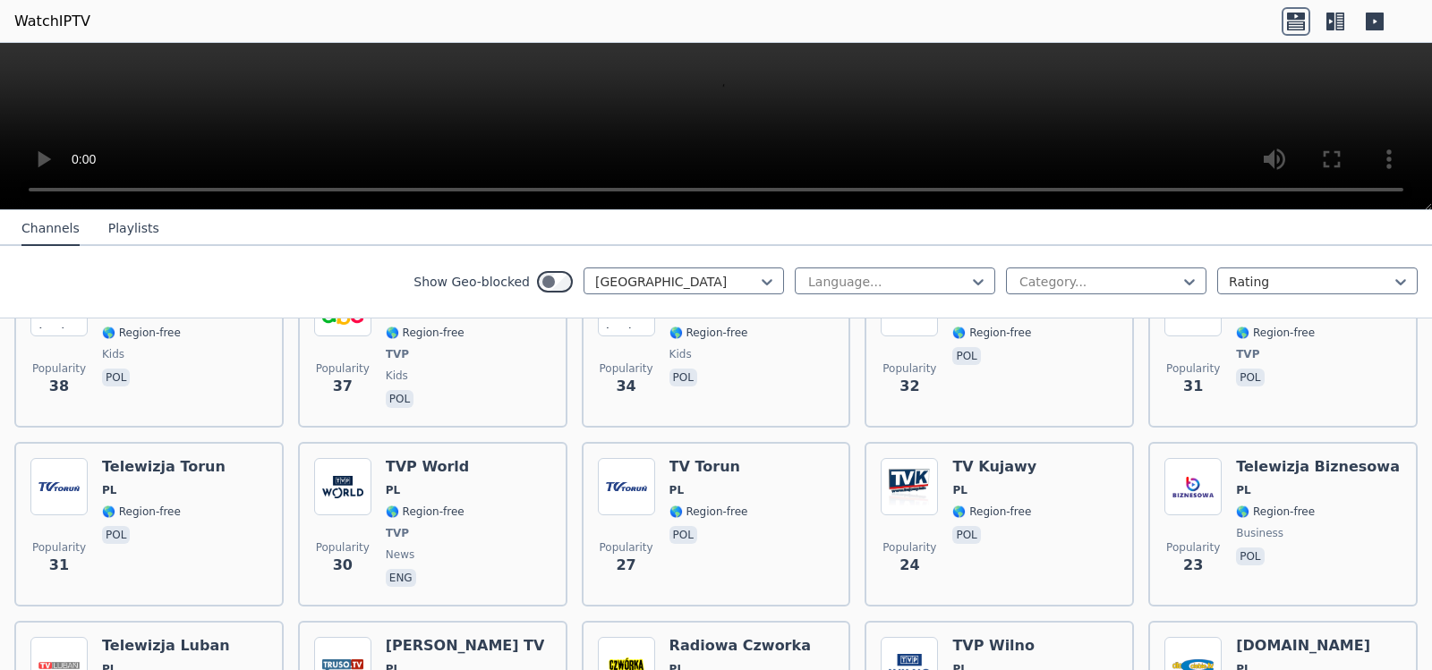
scroll to position [976, 0]
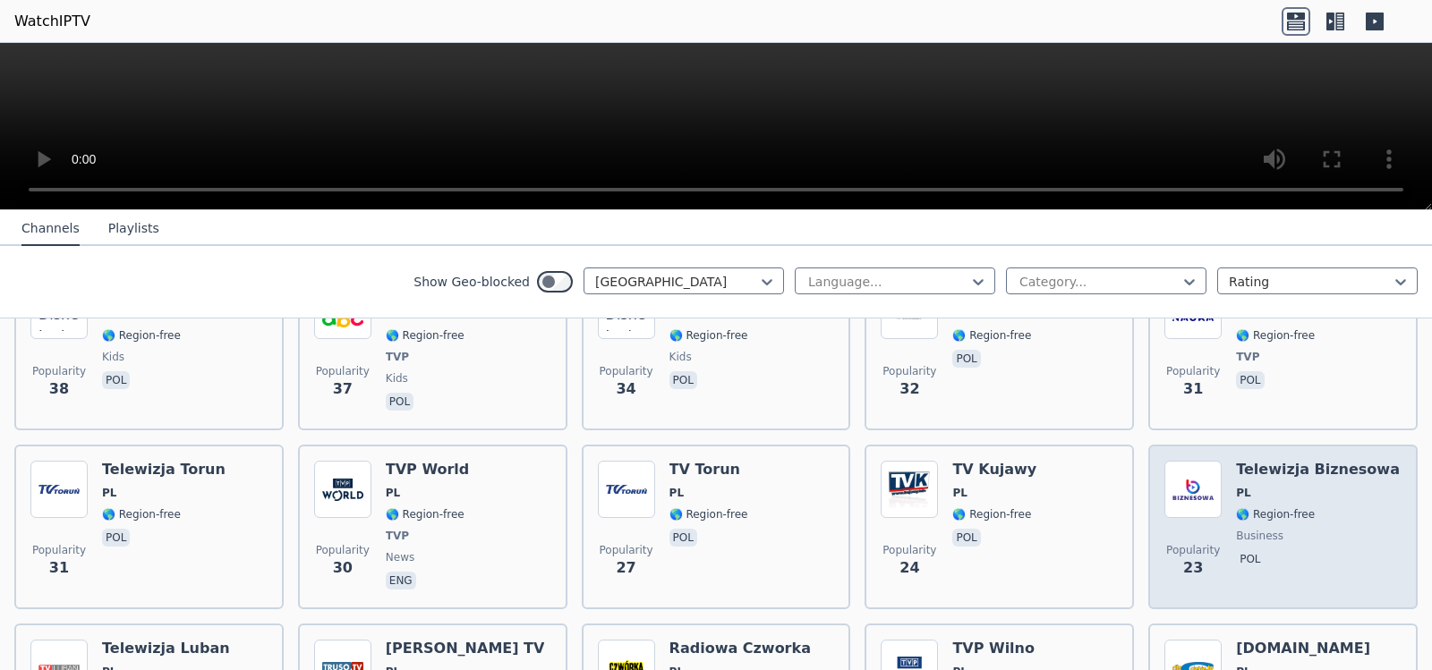
click at [1278, 133] on span "business" at bounding box center [1318, 536] width 164 height 14
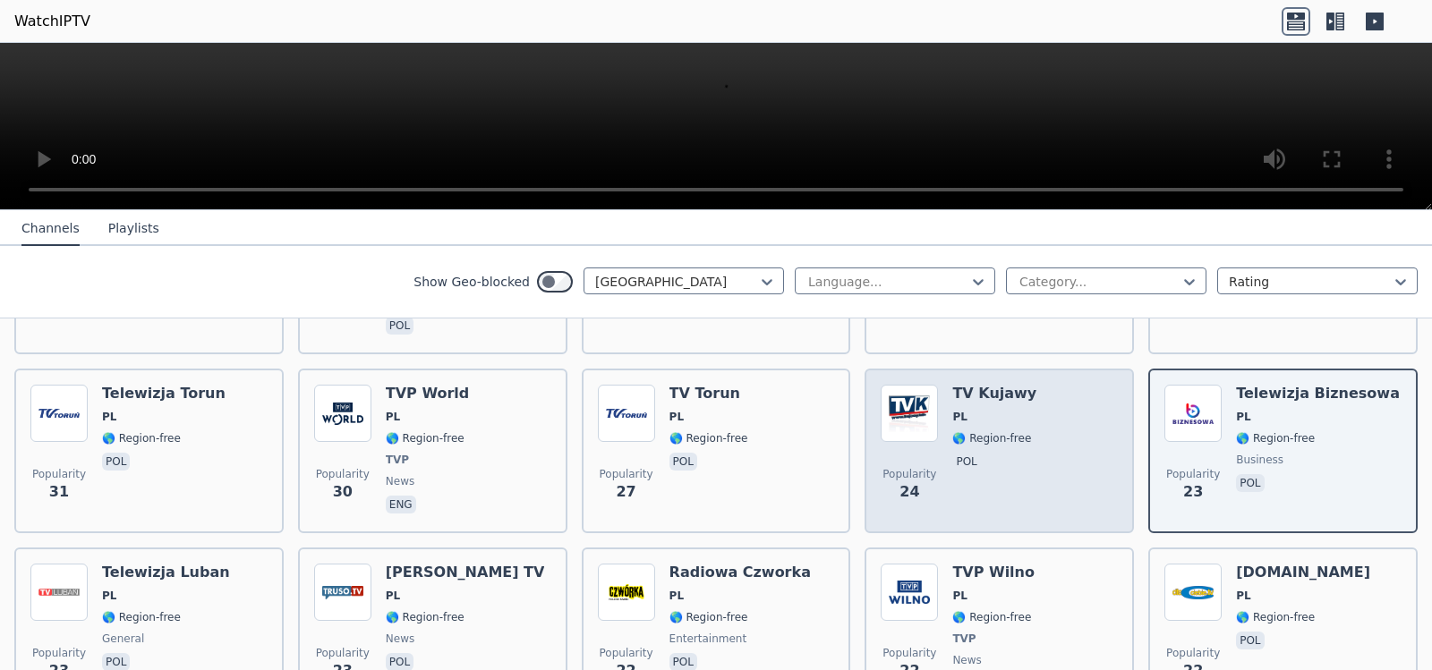
scroll to position [1065, 0]
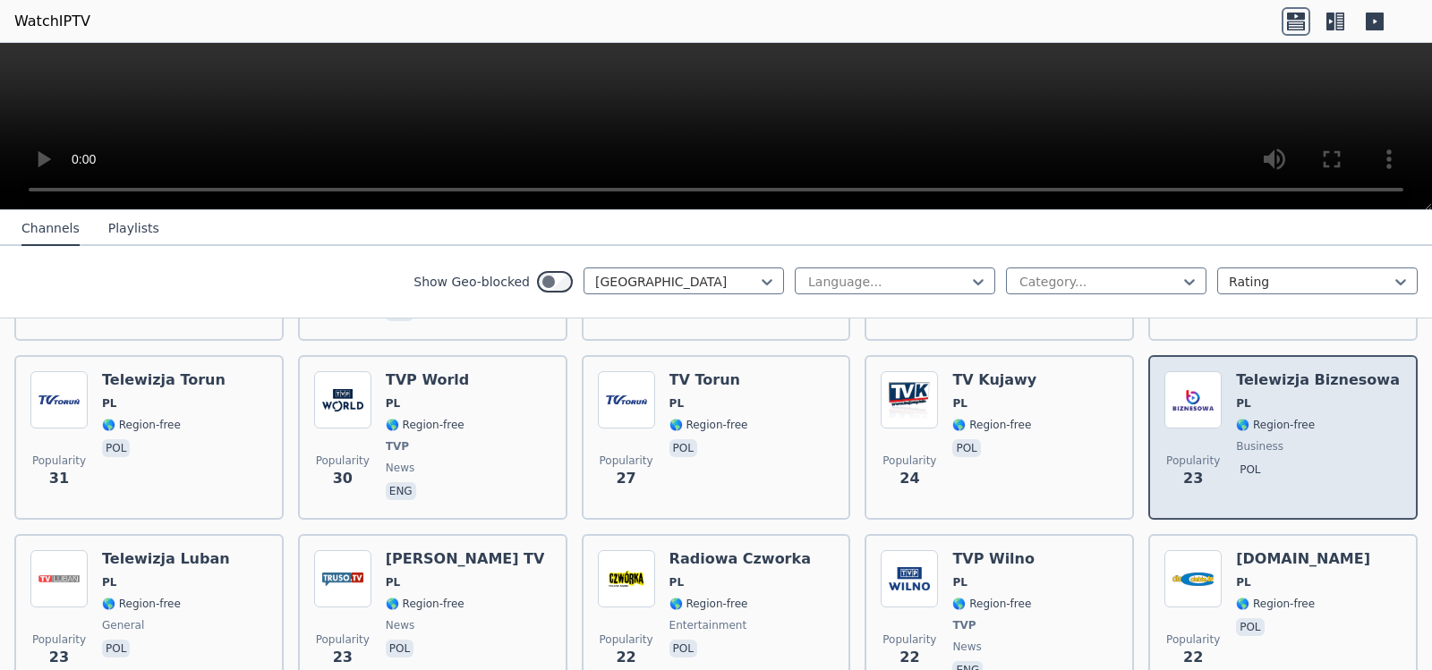
click at [1238, 133] on p "pol" at bounding box center [1250, 470] width 28 height 18
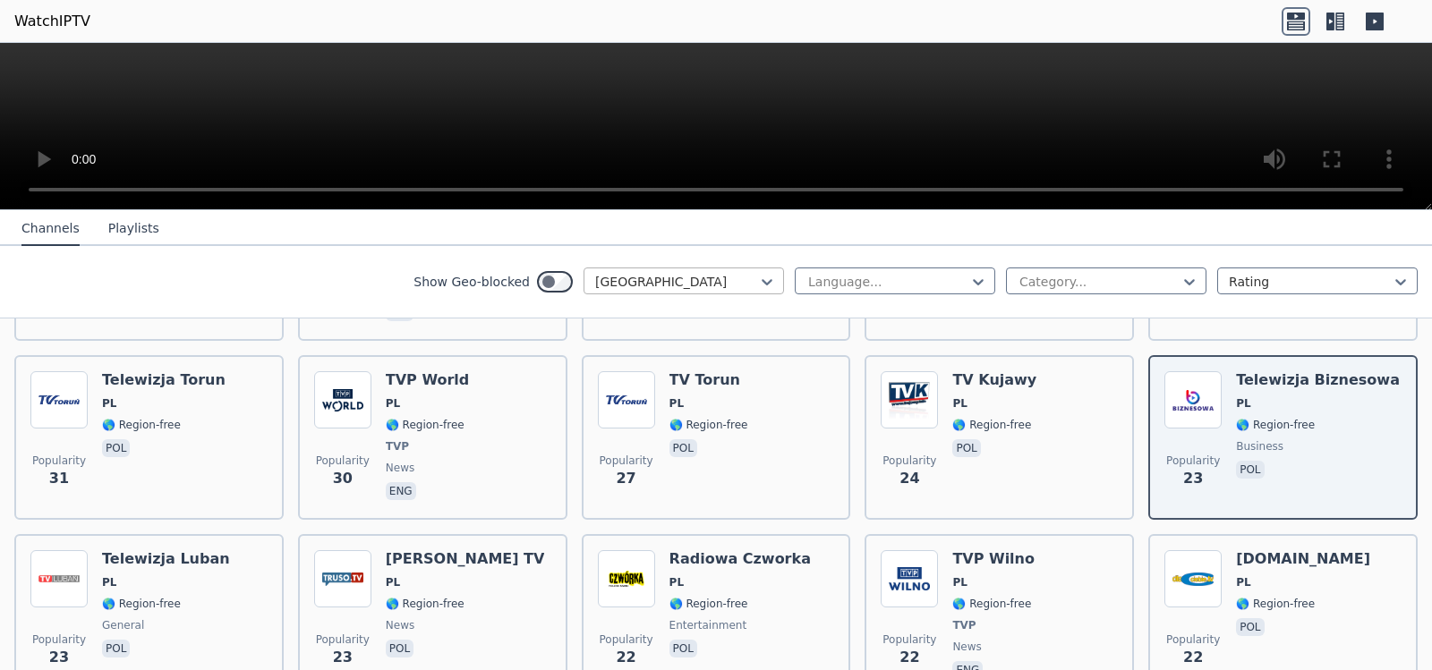
click at [576, 133] on div "Show Geo-blocked Poland" at bounding box center [599, 282] width 371 height 29
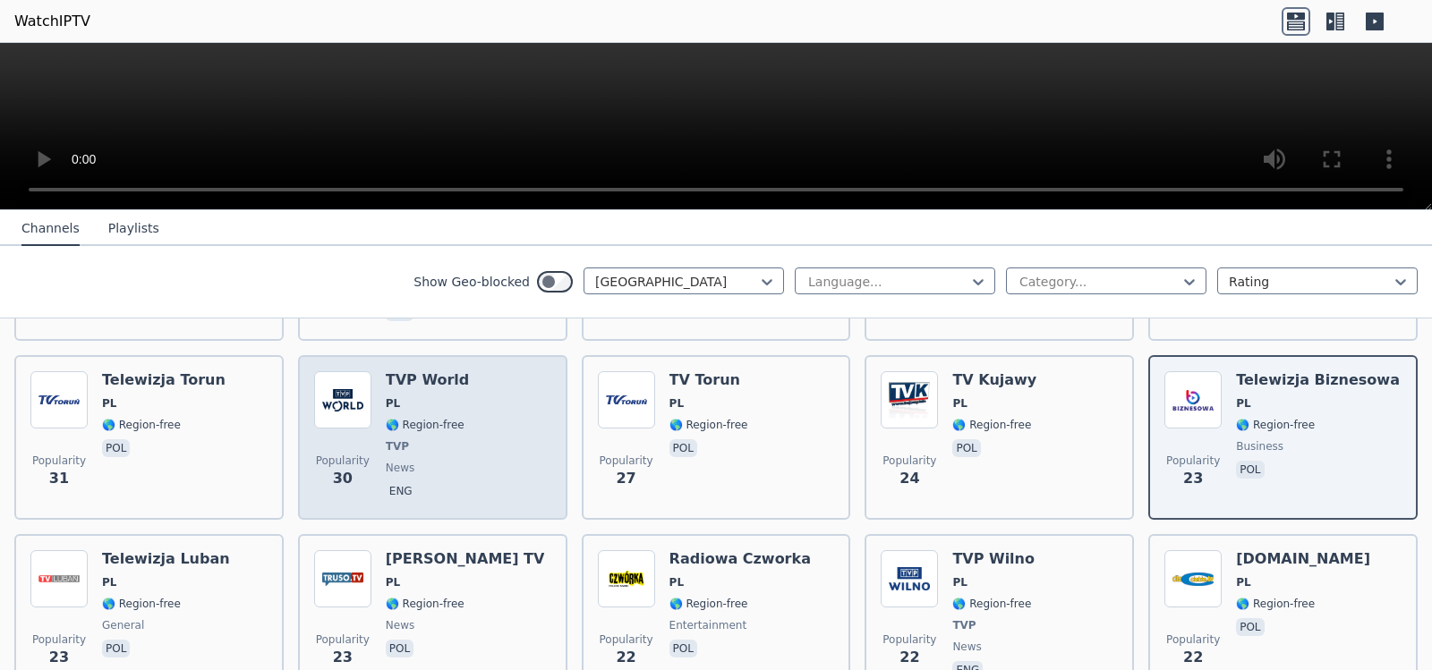
click at [542, 133] on div "Popularity 30 TVP World PL 🌎 Region-free TVP news eng" at bounding box center [432, 437] width 269 height 165
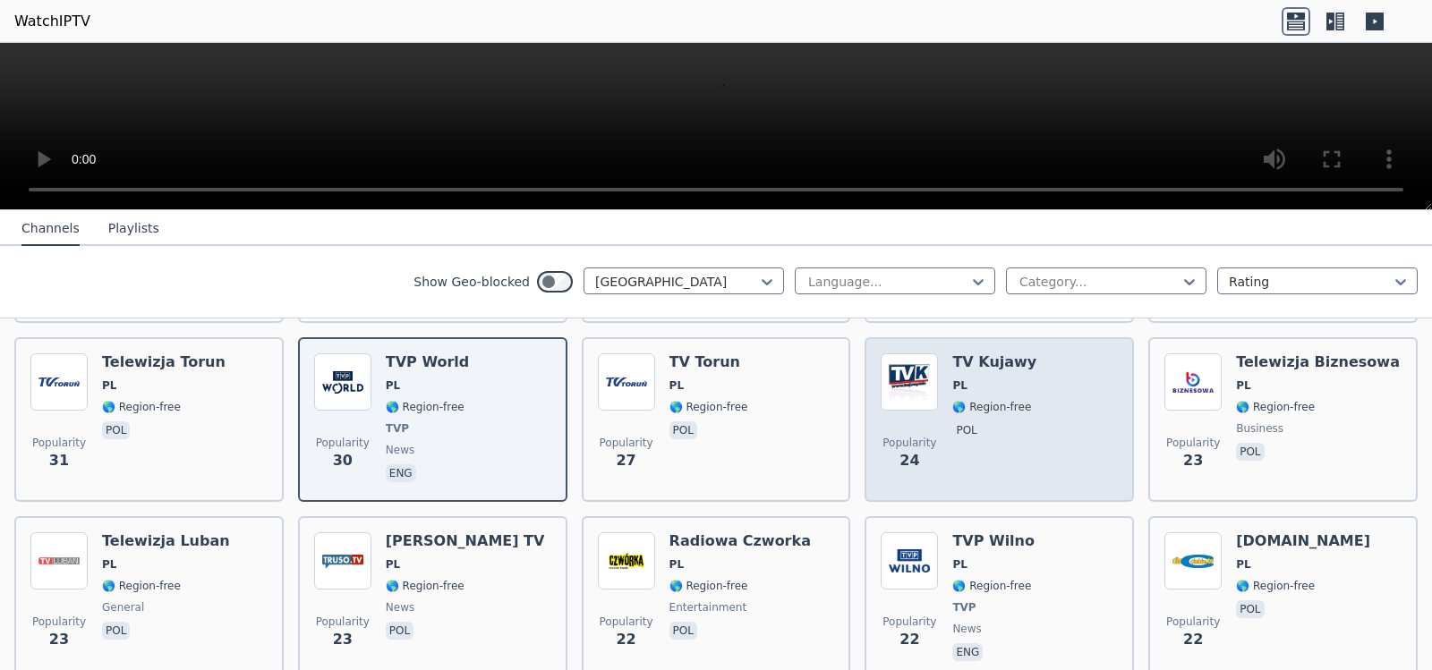
scroll to position [886, 0]
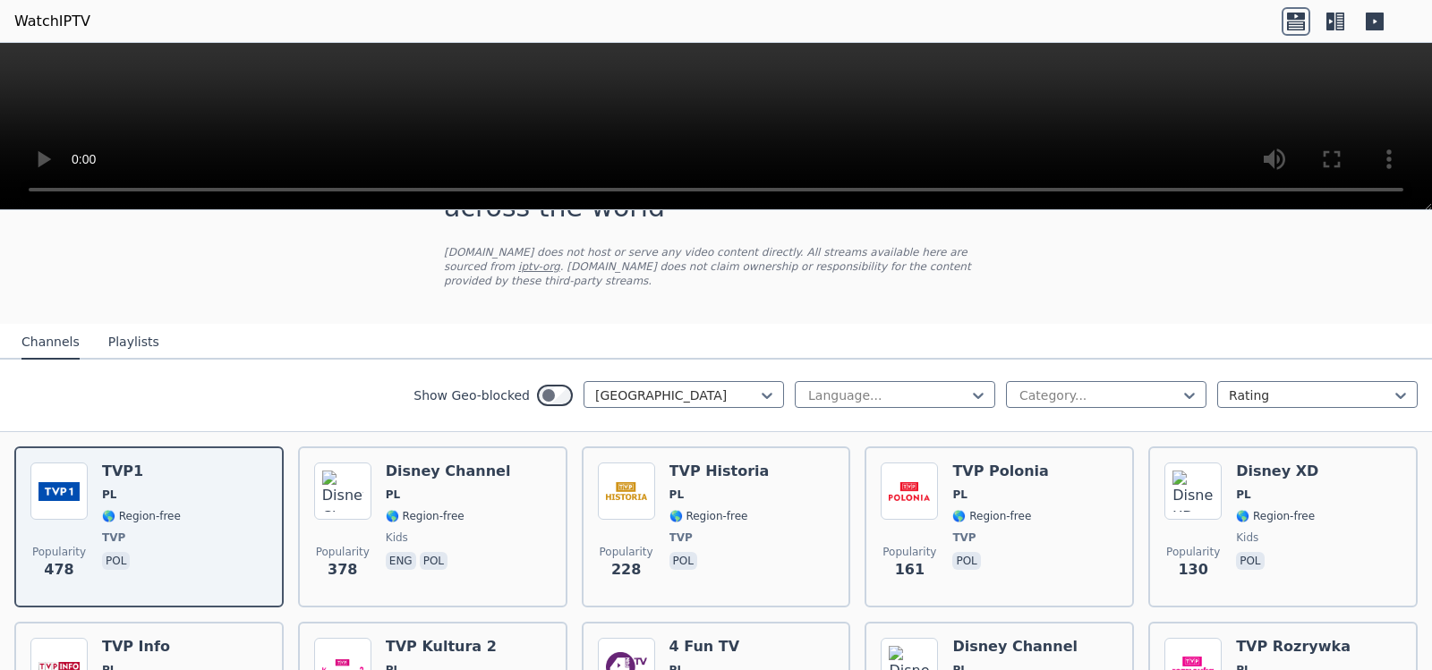
scroll to position [81, 0]
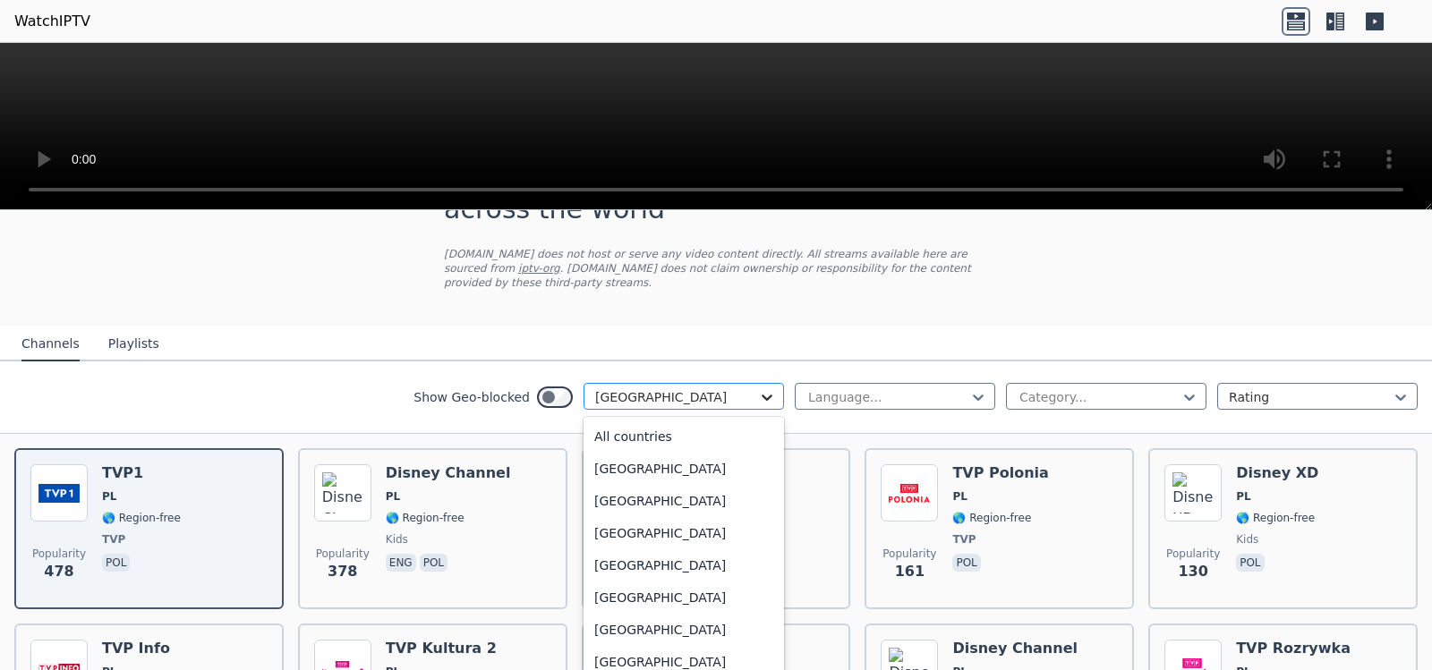
click at [762, 395] on icon at bounding box center [767, 398] width 11 height 6
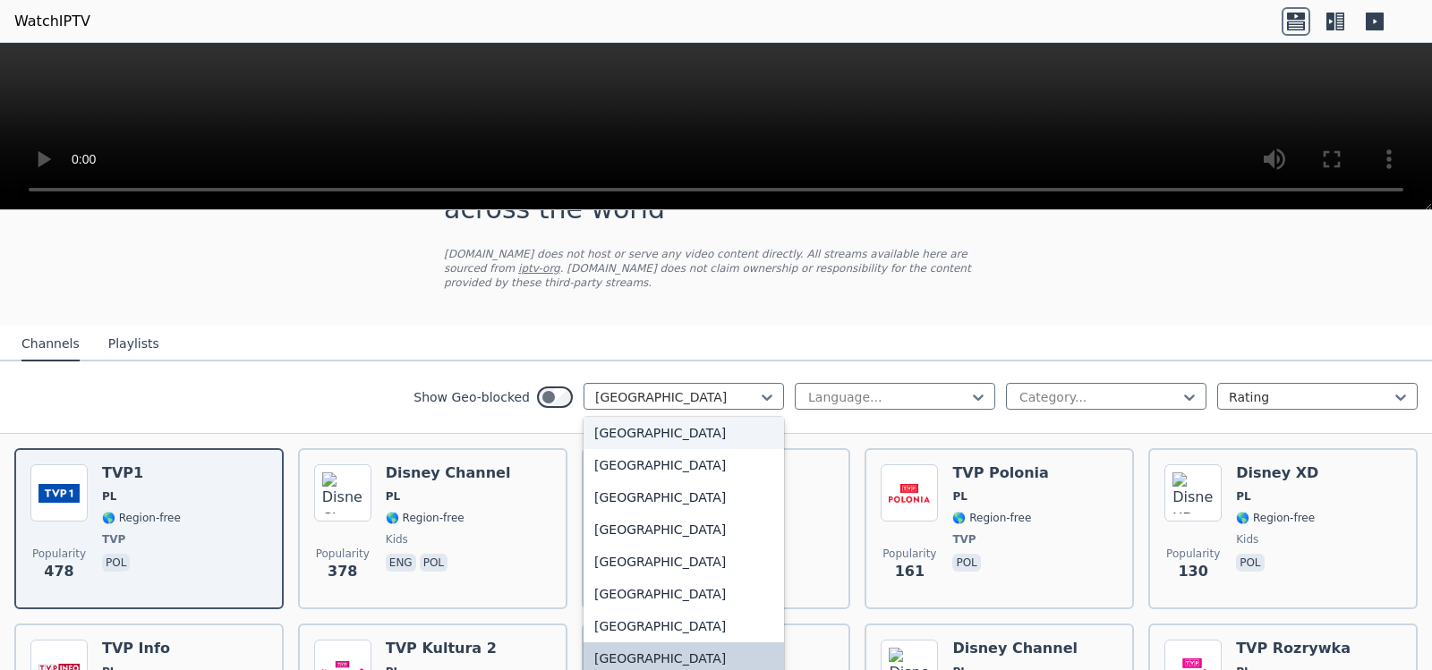
click at [616, 418] on div "[GEOGRAPHIC_DATA]" at bounding box center [684, 433] width 201 height 32
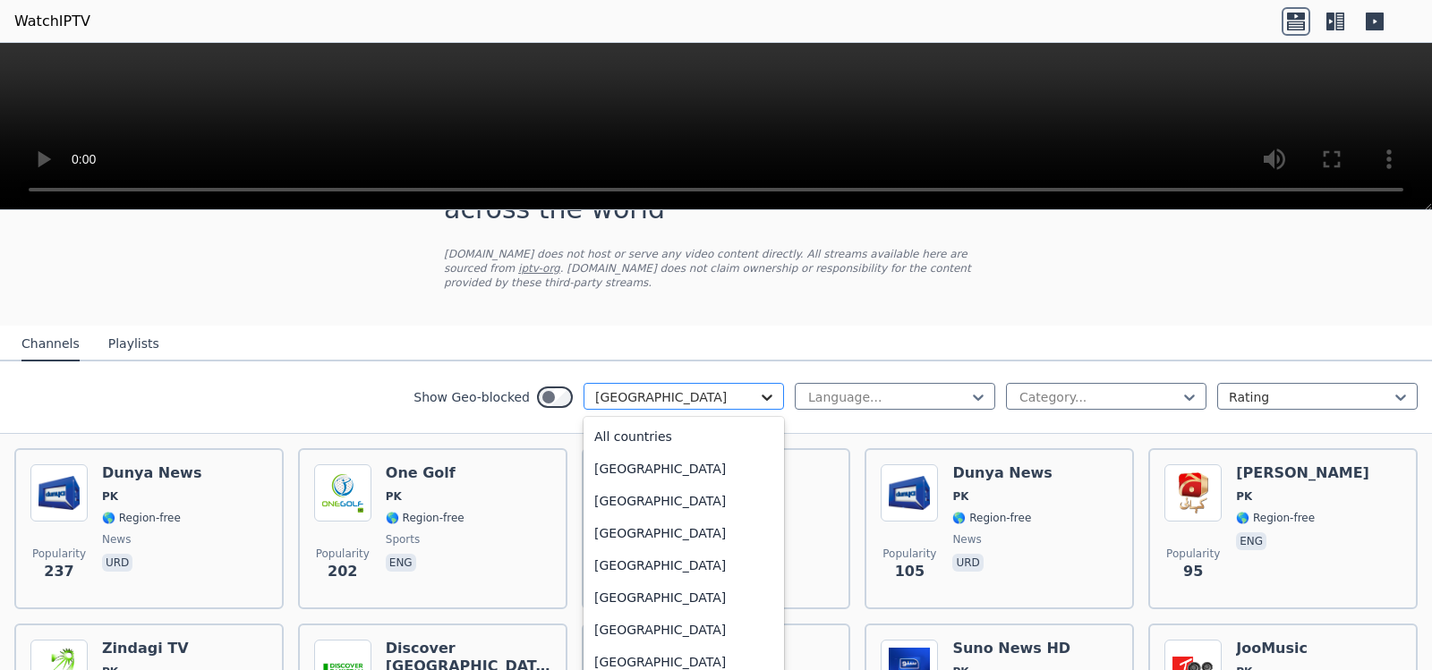
click at [758, 388] on icon at bounding box center [767, 397] width 18 height 18
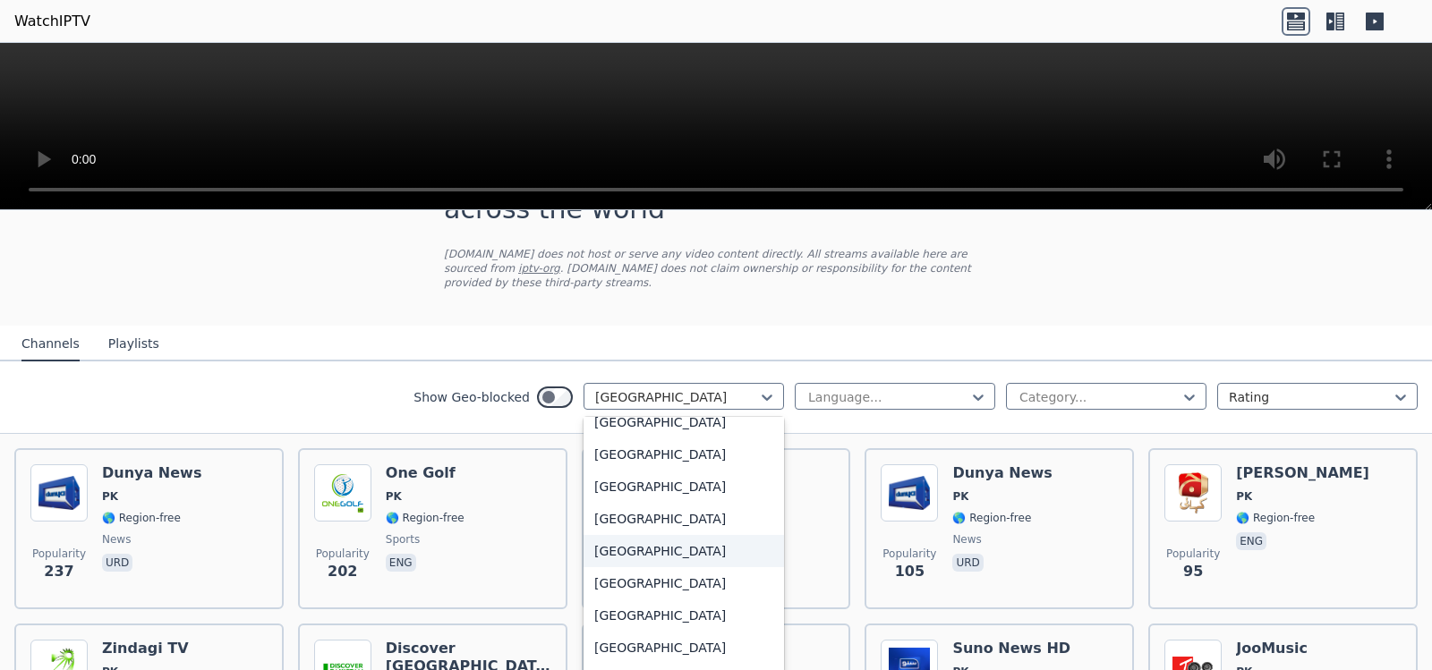
scroll to position [4698, 0]
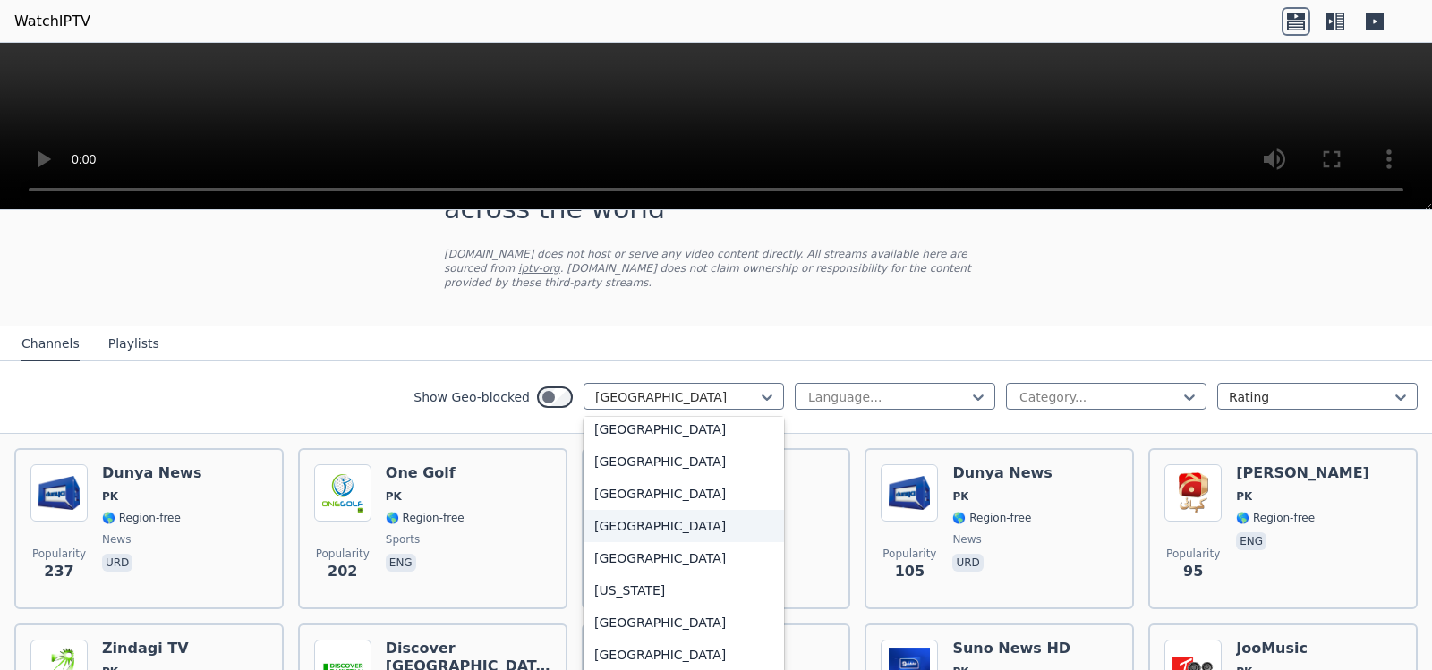
click at [602, 510] on div "[GEOGRAPHIC_DATA]" at bounding box center [684, 526] width 201 height 32
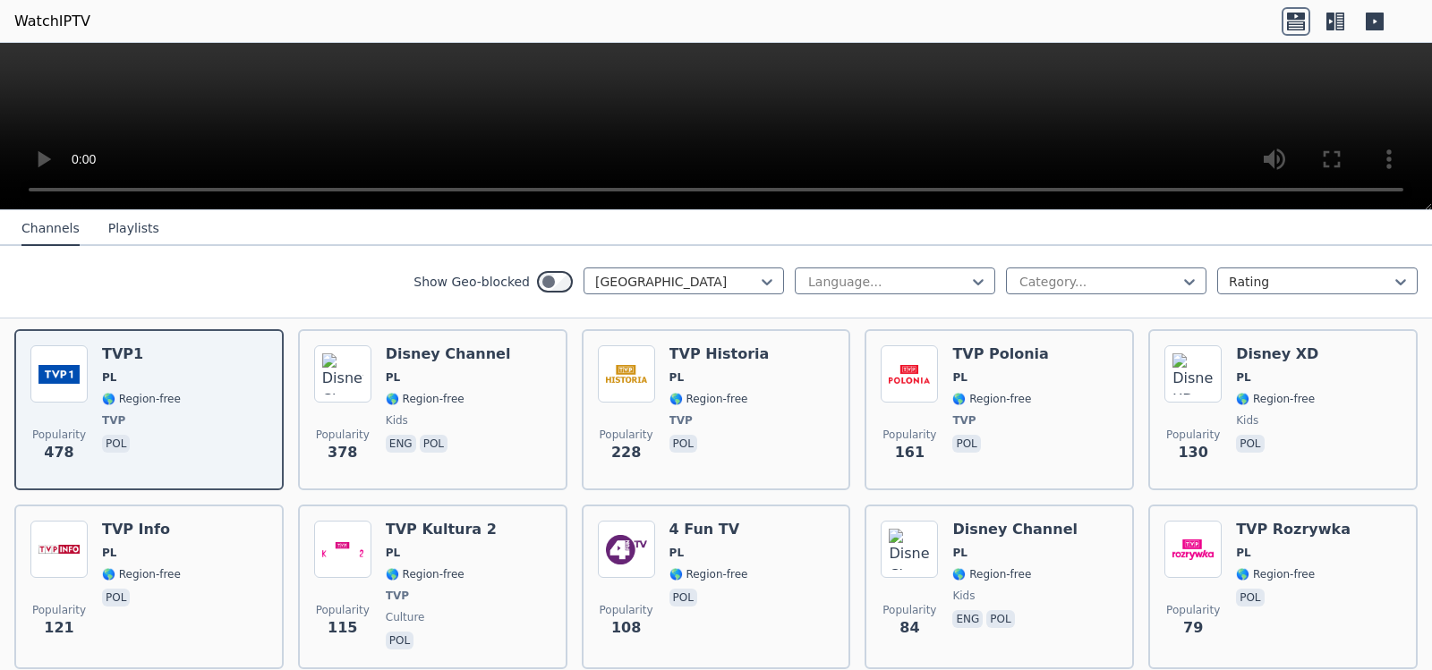
scroll to position [170, 0]
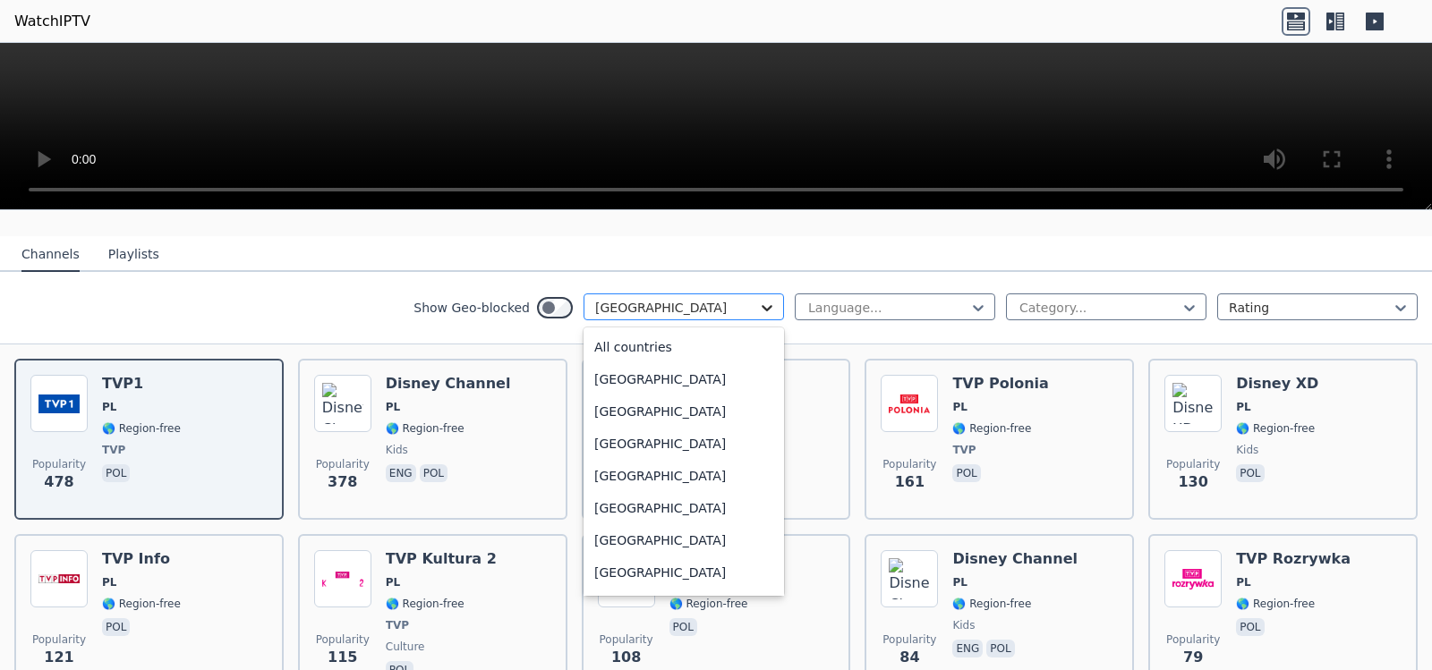
click at [762, 305] on icon at bounding box center [767, 308] width 11 height 6
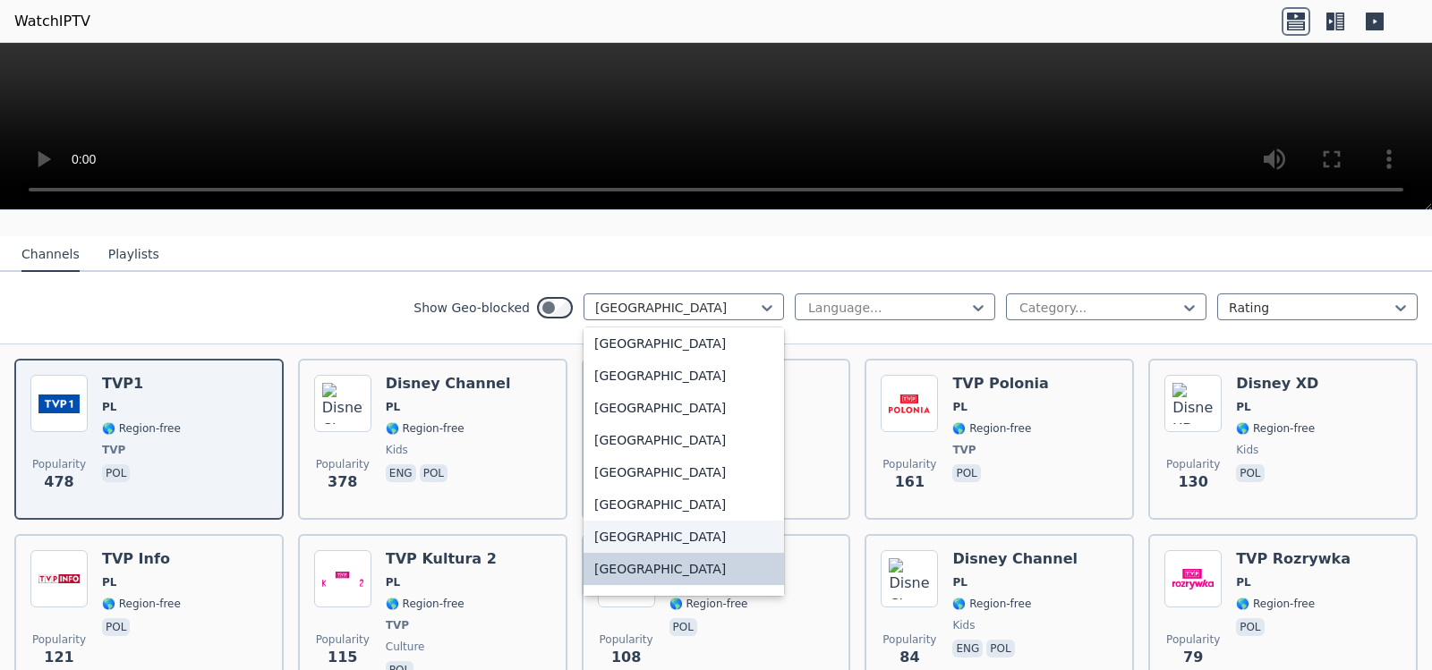
click at [619, 524] on div "[GEOGRAPHIC_DATA]" at bounding box center [684, 537] width 201 height 32
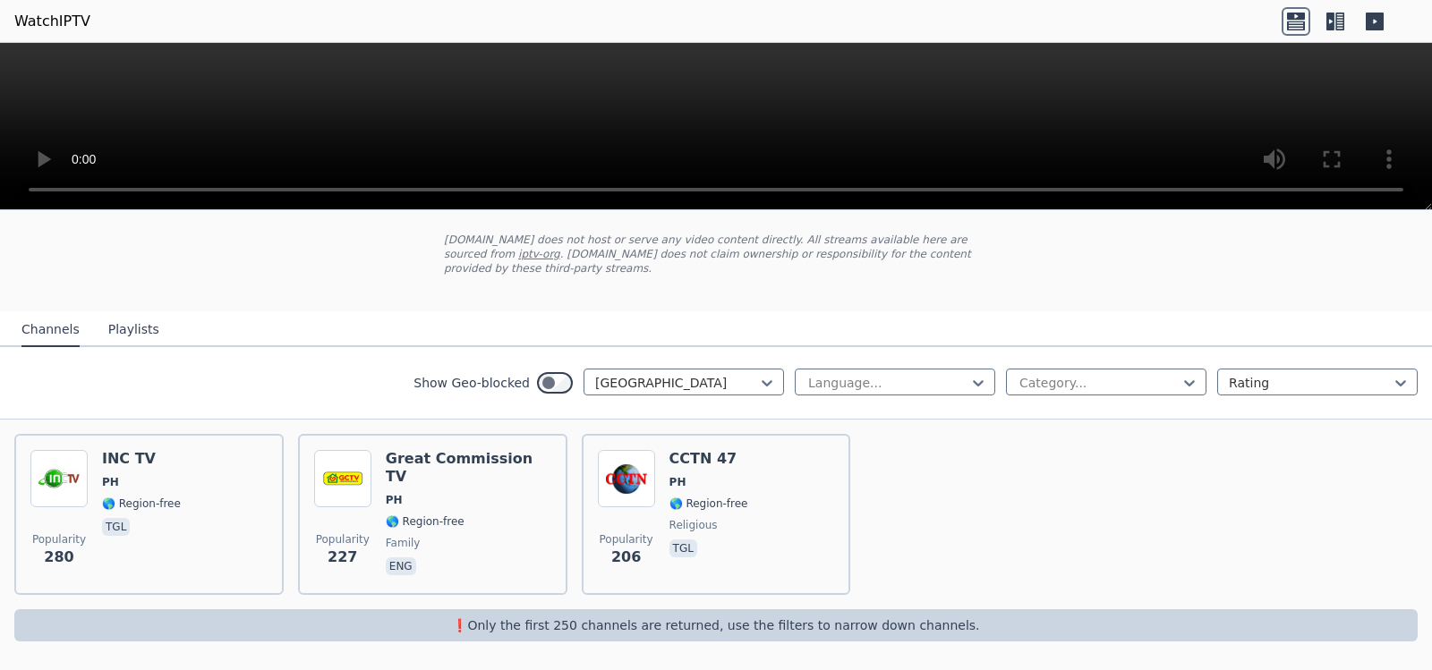
scroll to position [81, 0]
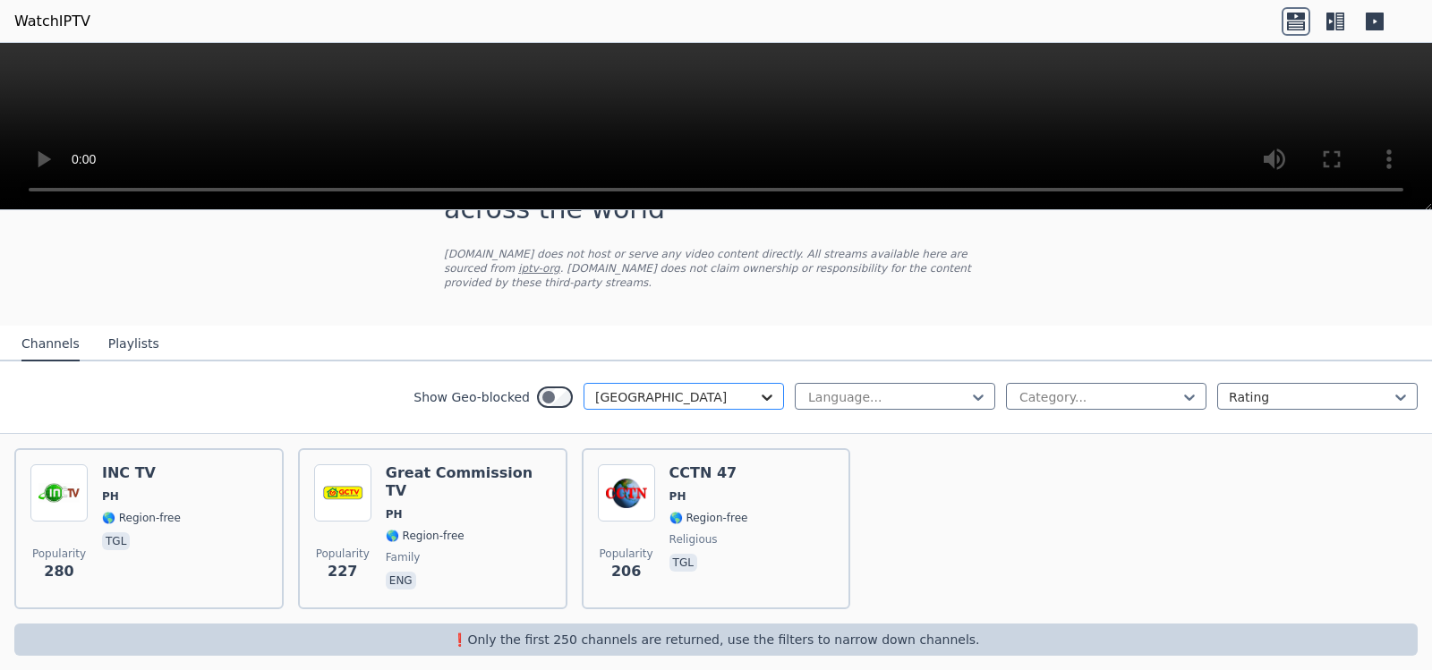
click at [762, 395] on icon at bounding box center [767, 398] width 11 height 6
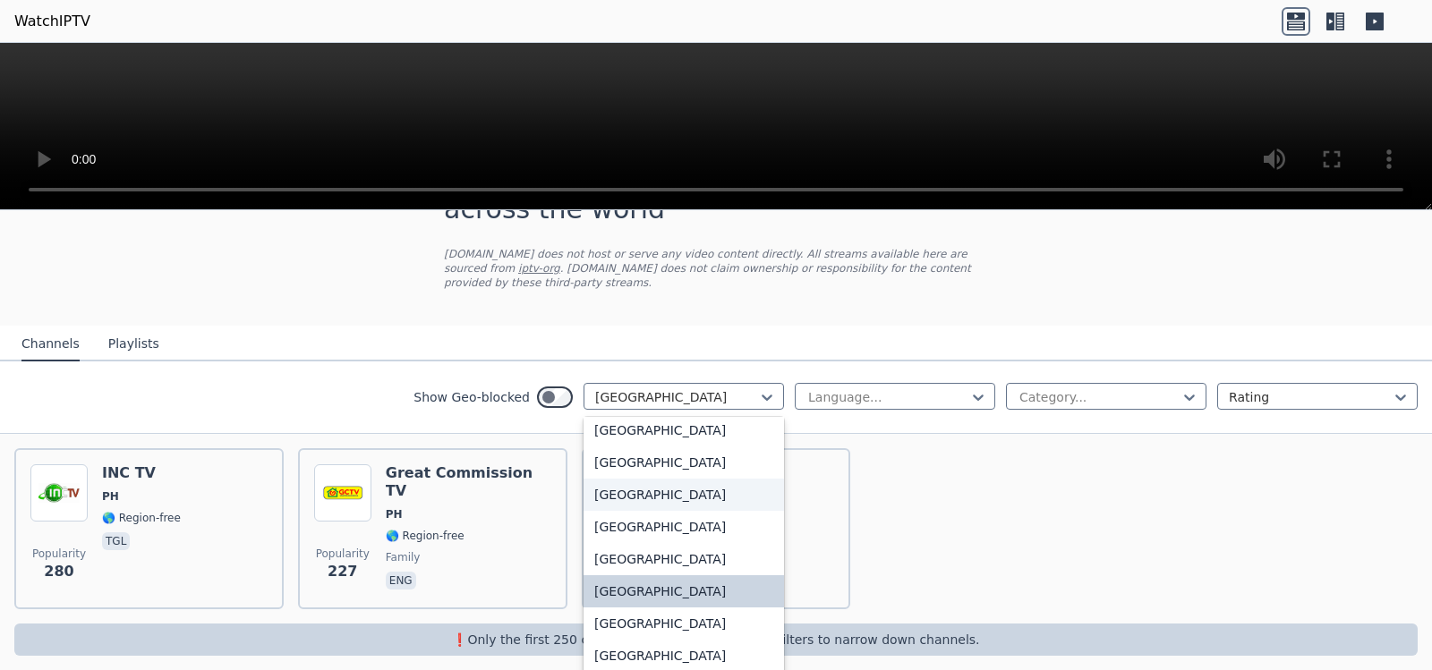
scroll to position [4622, 0]
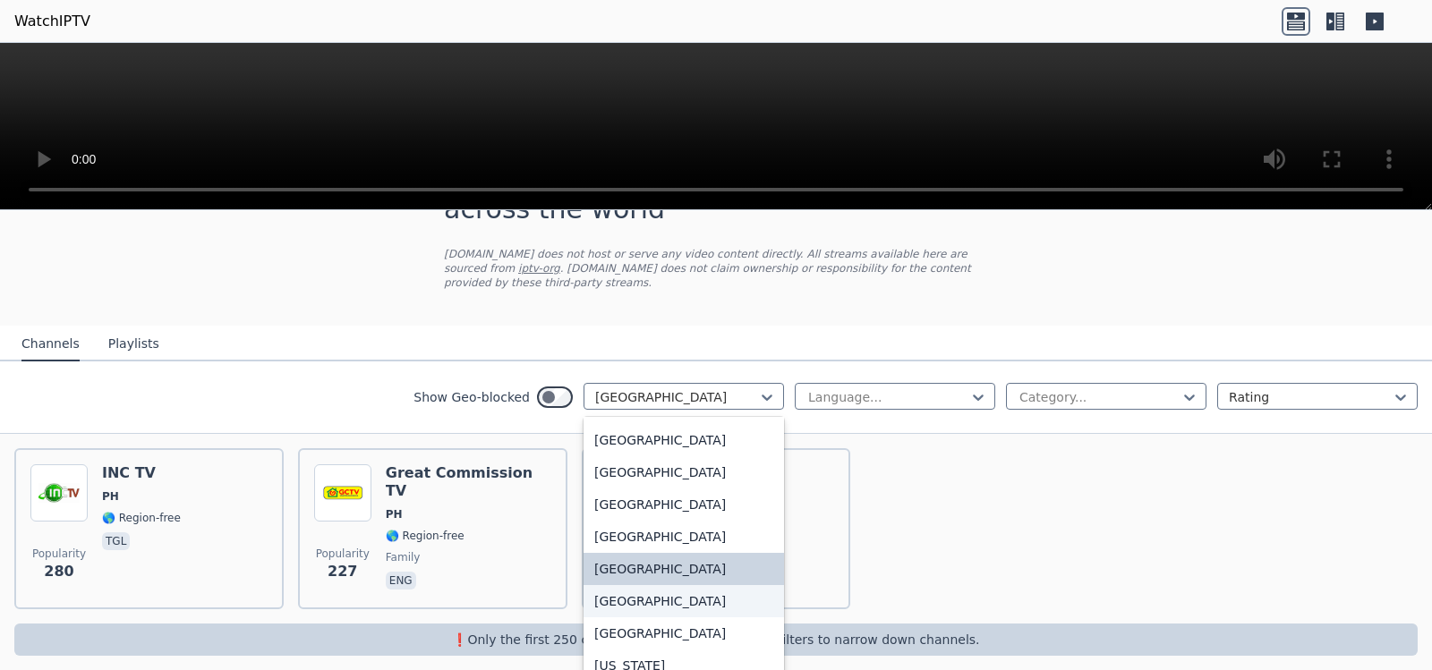
click at [626, 585] on div "[GEOGRAPHIC_DATA]" at bounding box center [684, 601] width 201 height 32
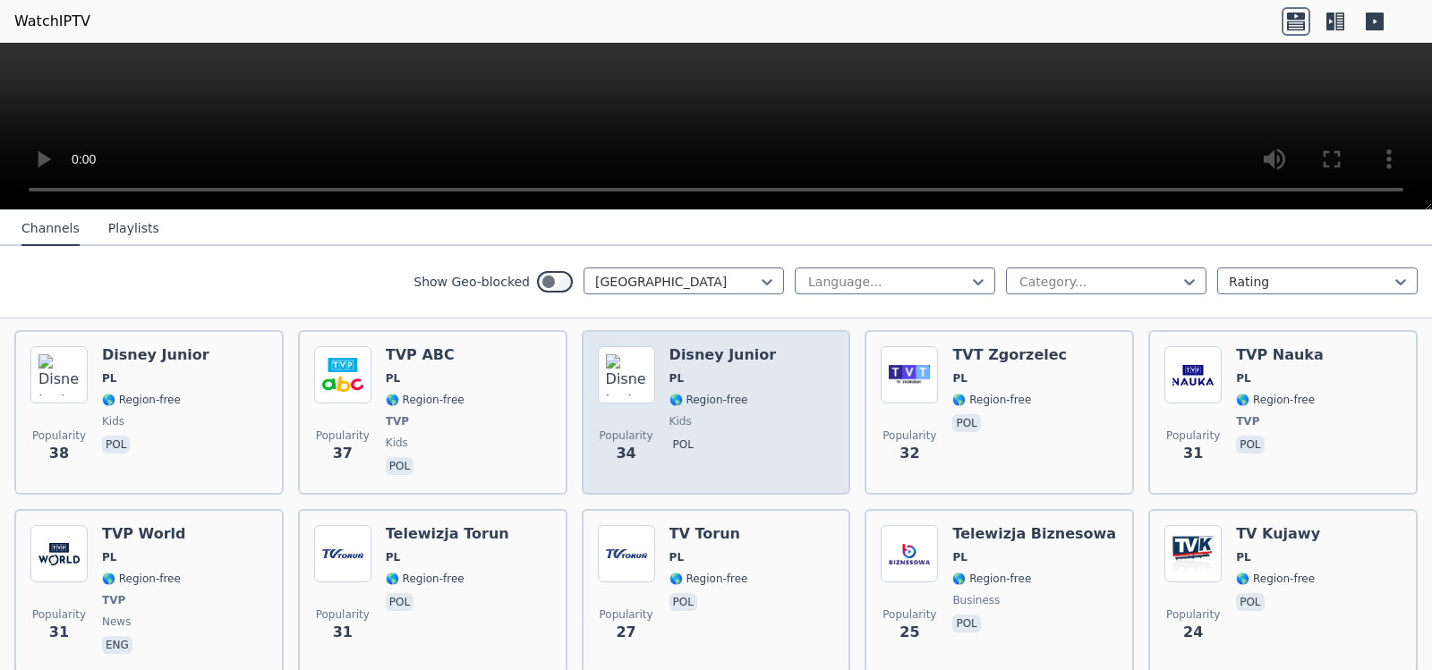
scroll to position [886, 0]
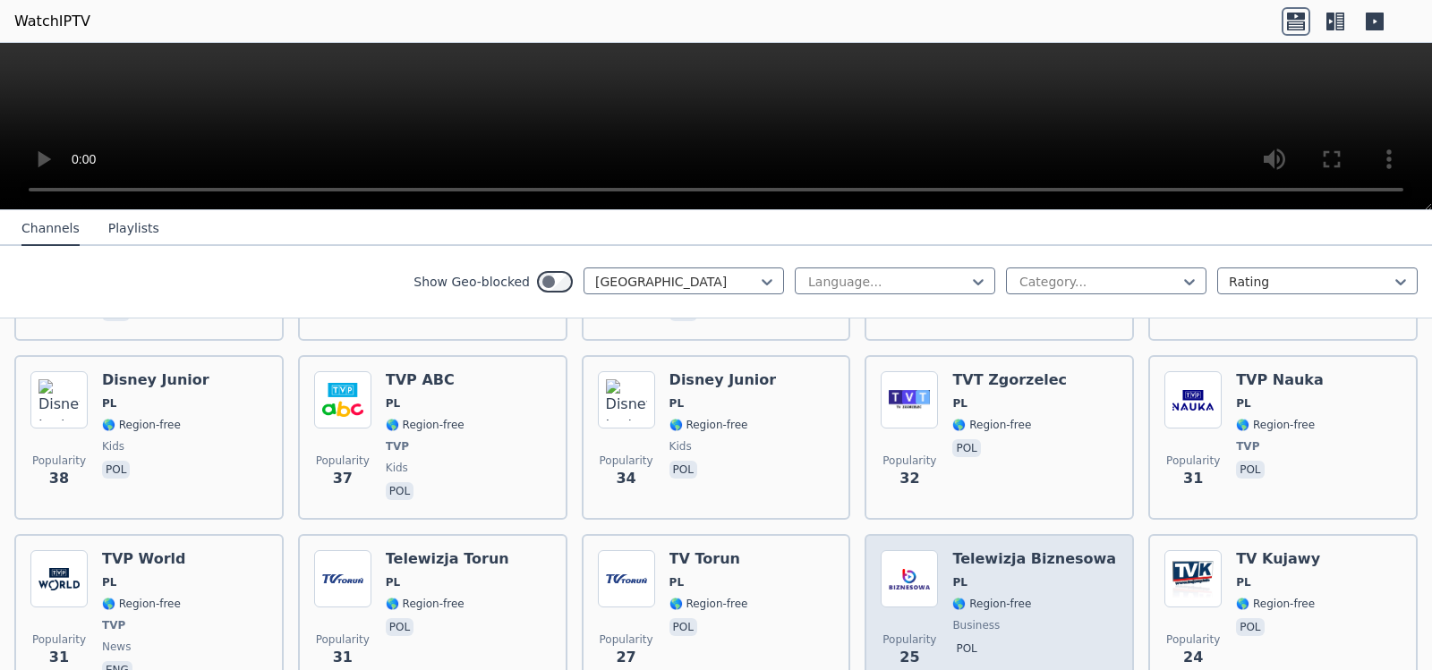
click at [1046, 597] on span "🌎 Region-free" at bounding box center [1034, 604] width 164 height 14
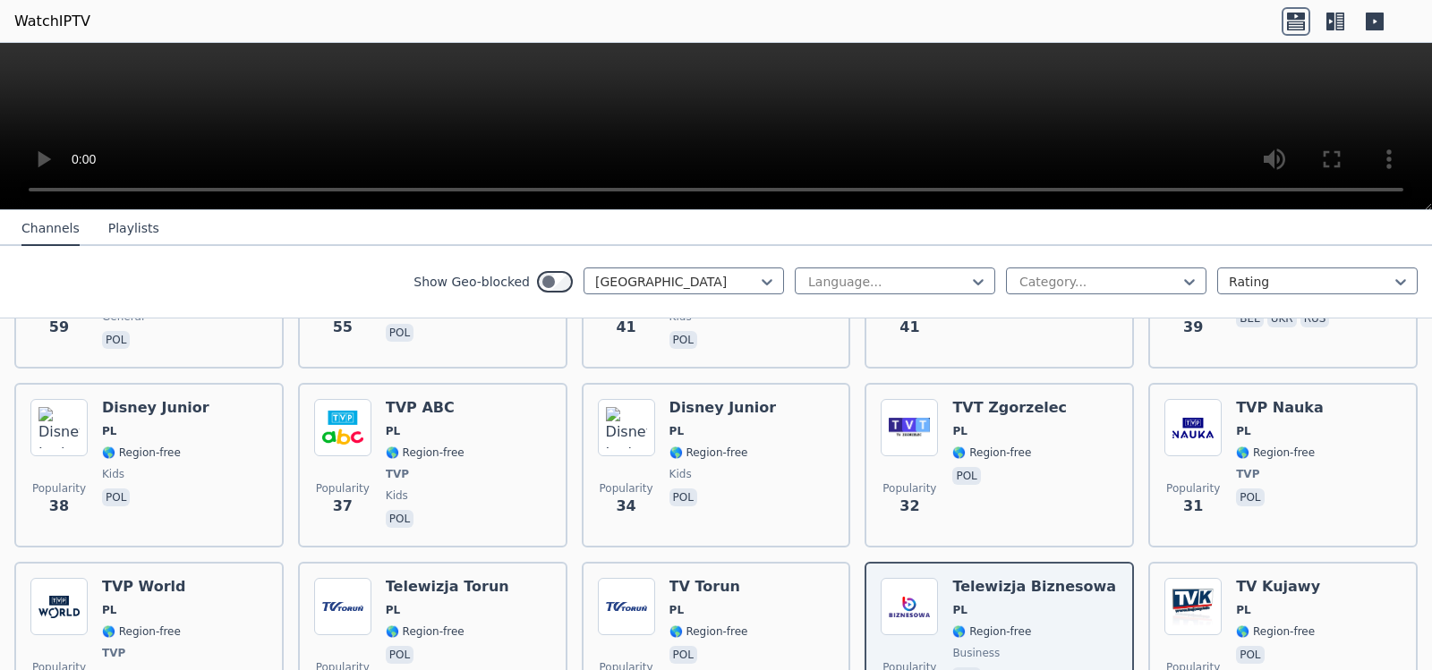
scroll to position [1074, 0]
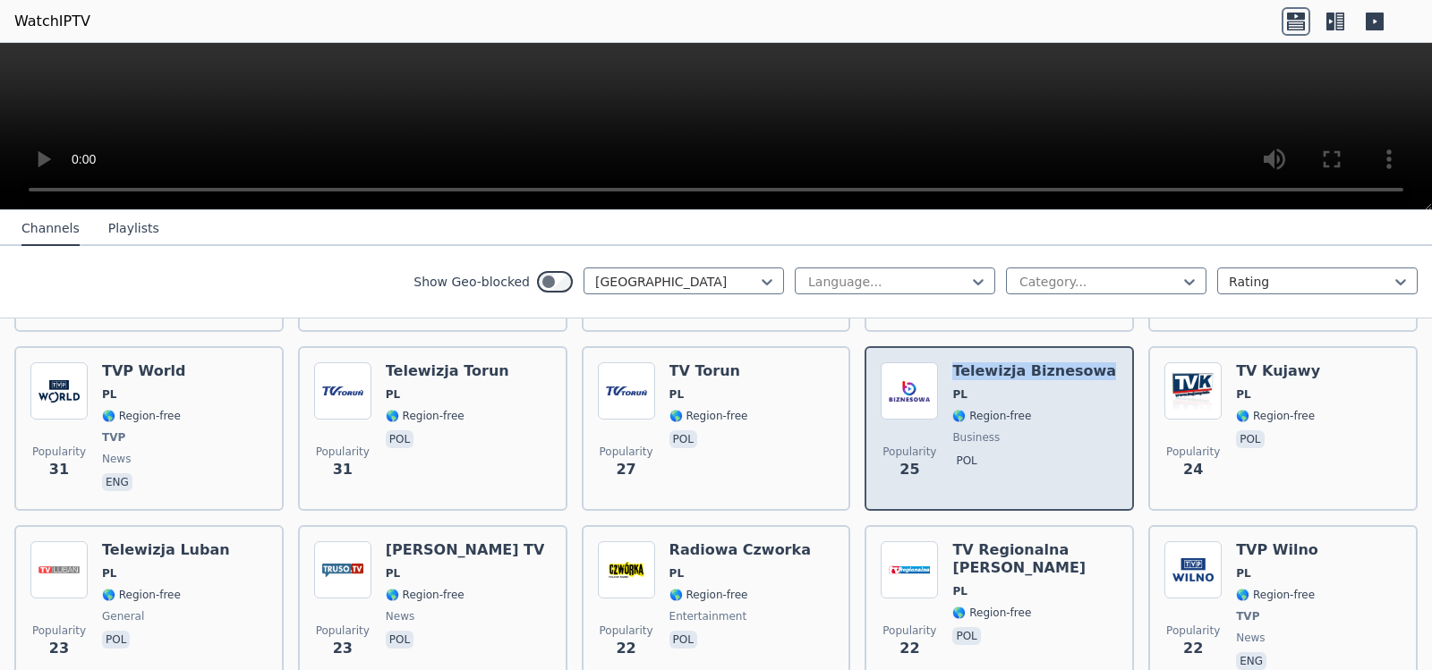
drag, startPoint x: 1088, startPoint y: 355, endPoint x: 948, endPoint y: 362, distance: 140.7
click at [943, 363] on div "Popularity 25 Telewizja Biznesowa PL 🌎 Region-free business pol" at bounding box center [999, 429] width 237 height 132
copy h6 "Telewizja Biznesowa"
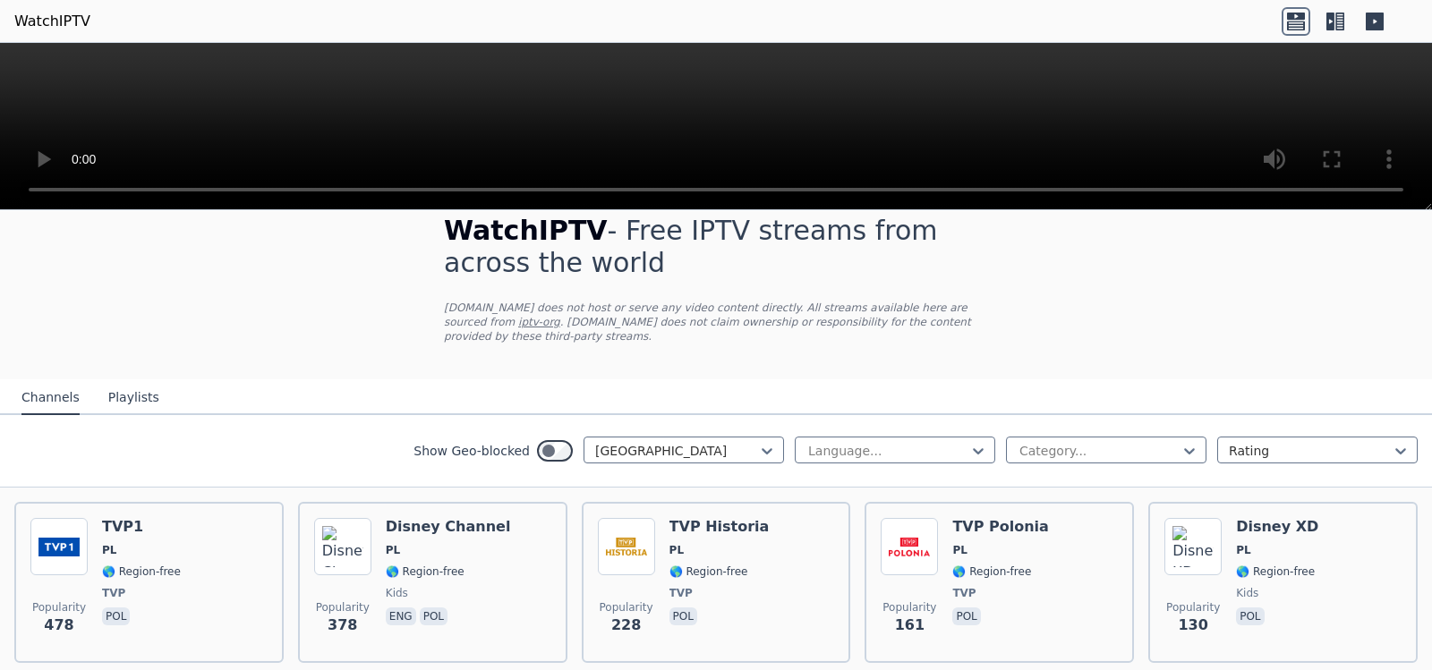
scroll to position [0, 0]
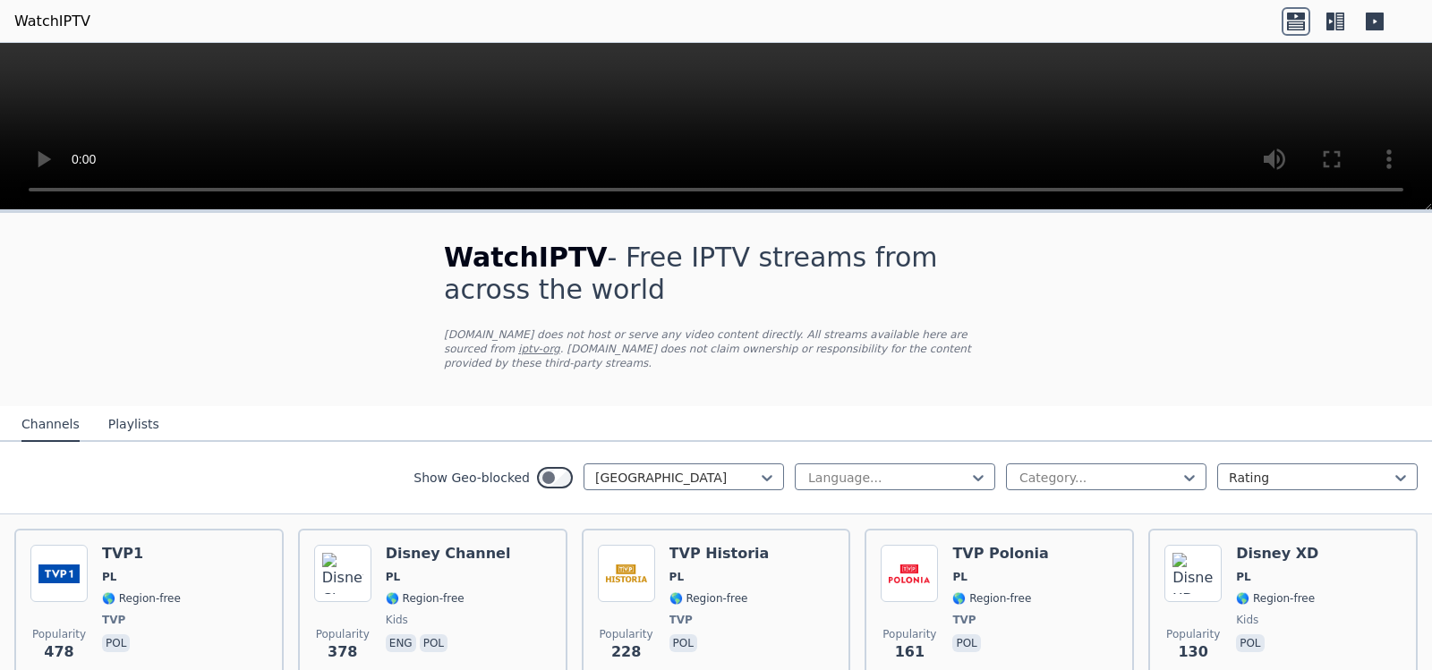
click at [1289, 19] on icon at bounding box center [1296, 16] width 18 height 7
click at [1333, 18] on icon at bounding box center [1331, 22] width 8 height 18
